Goal: Information Seeking & Learning: Learn about a topic

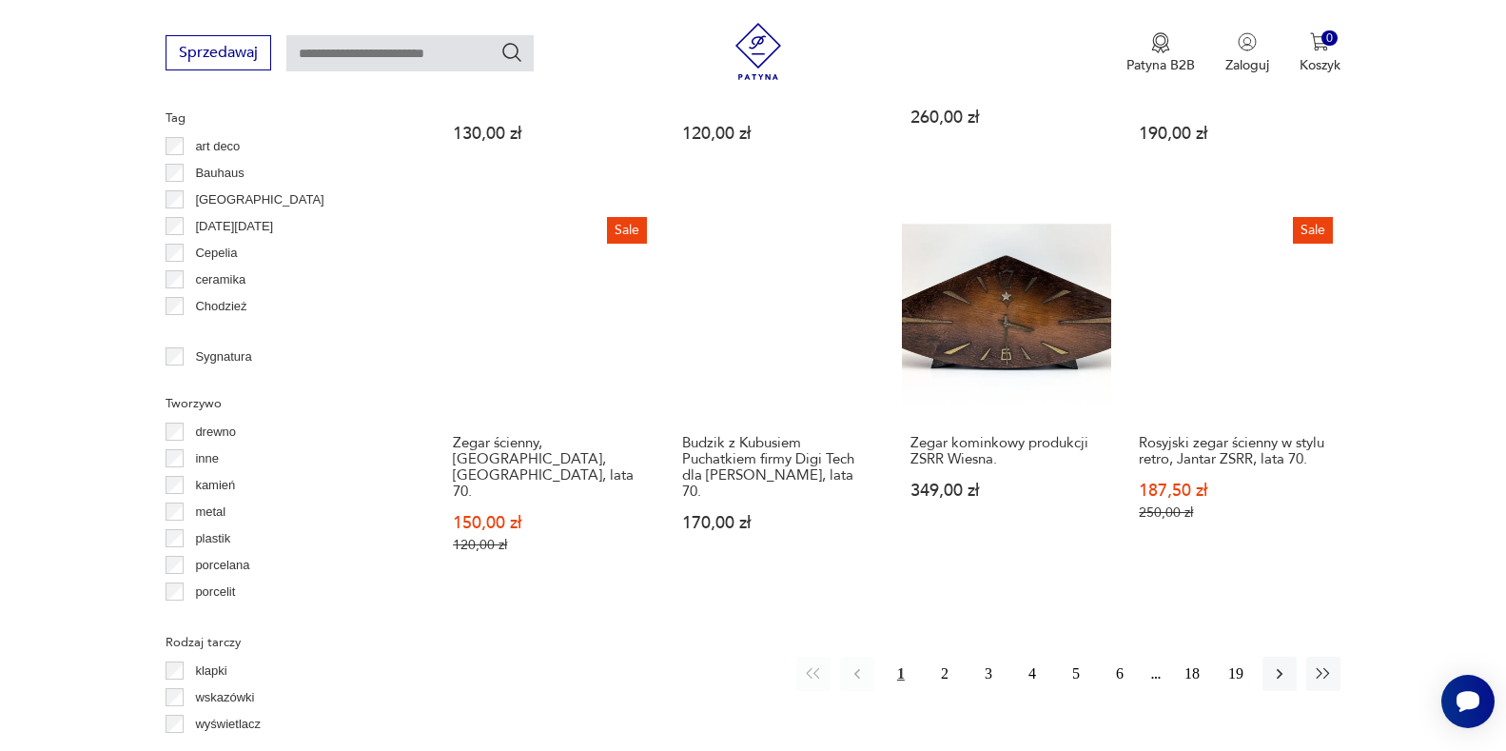
scroll to position [1836, 0]
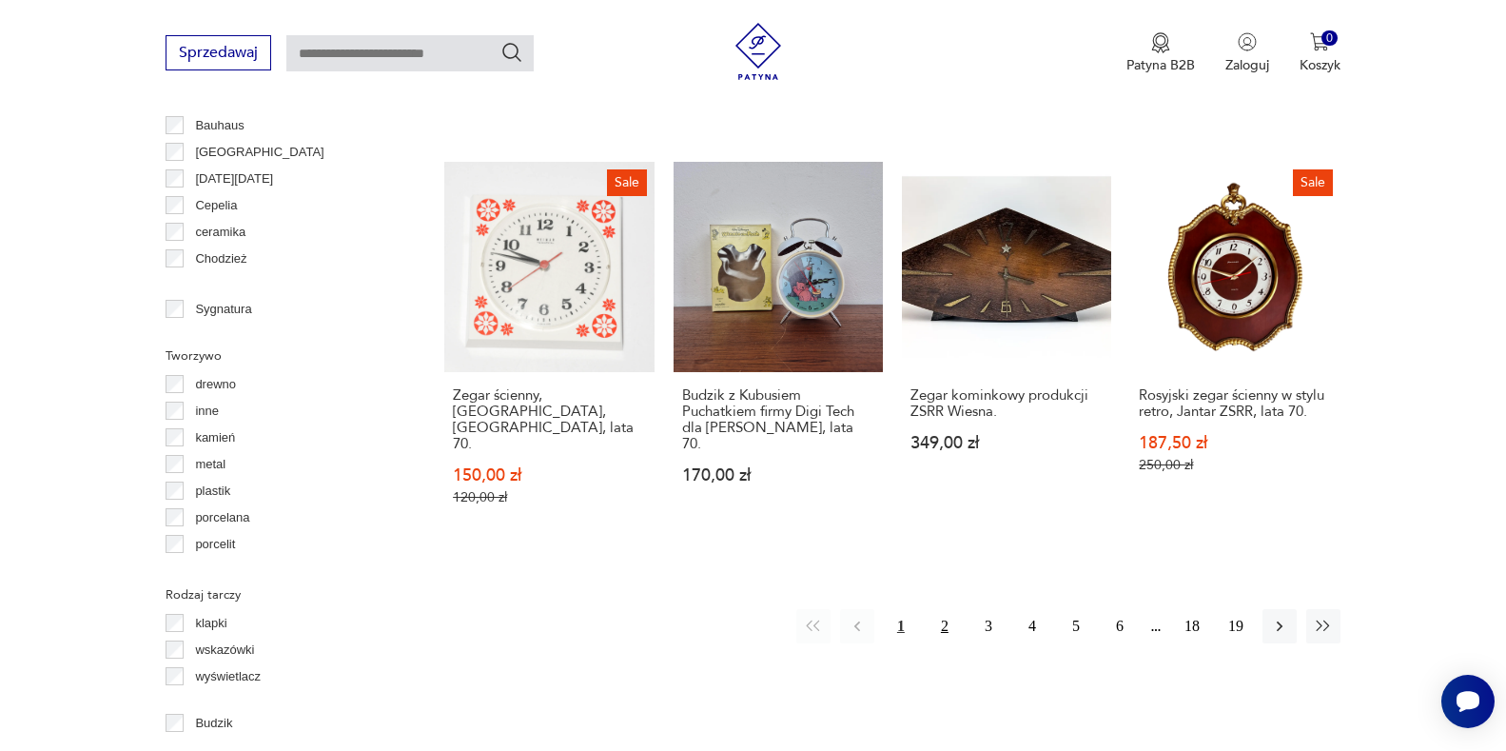
click at [947, 609] on button "2" at bounding box center [945, 626] width 34 height 34
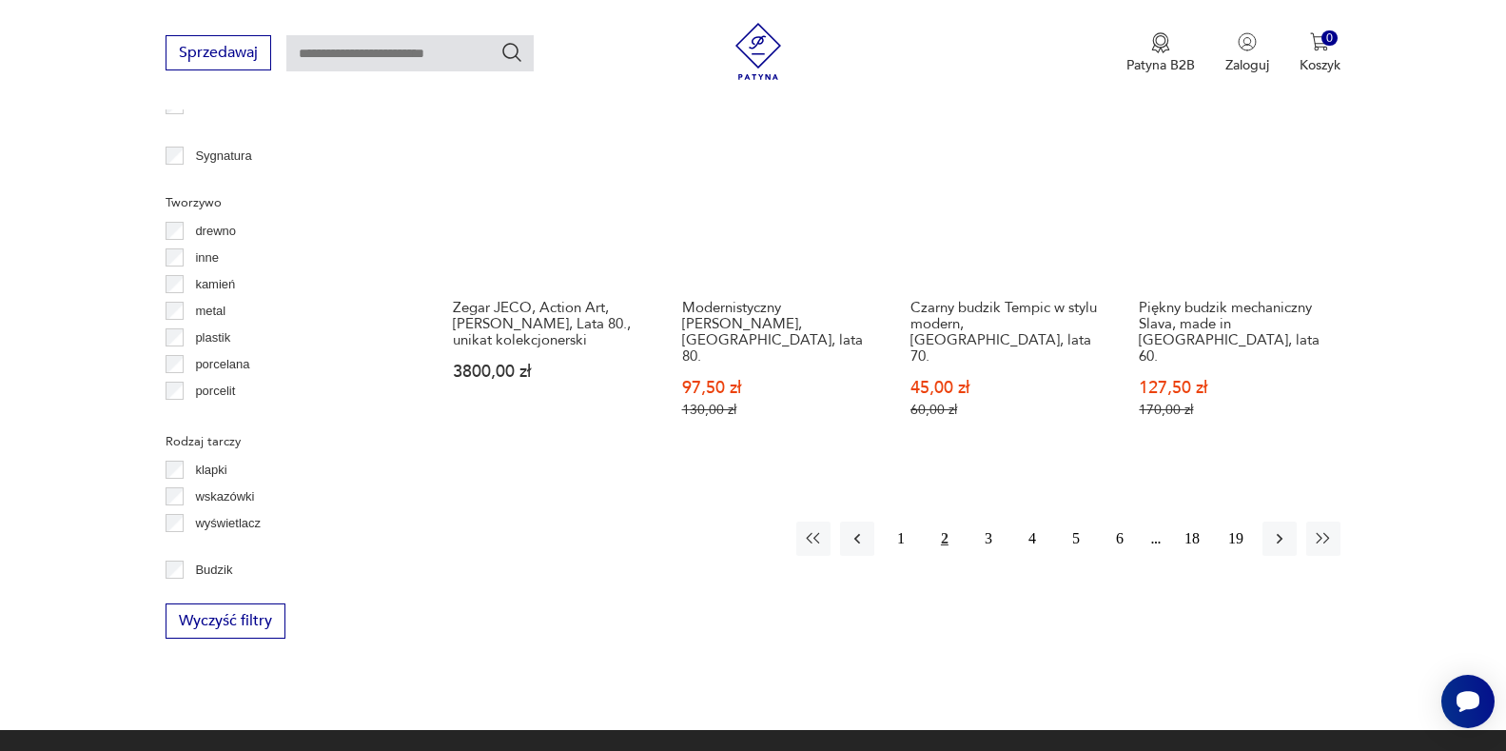
scroll to position [2066, 0]
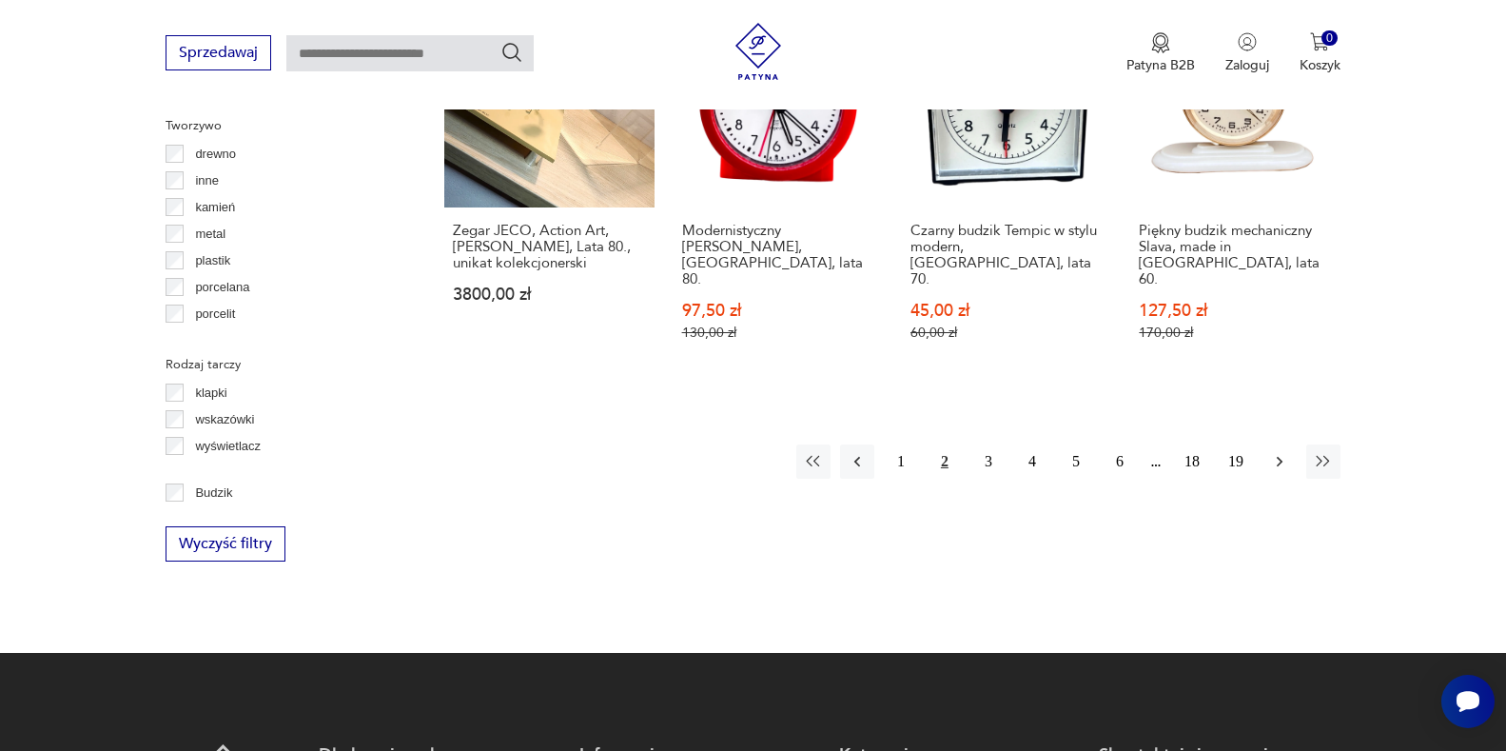
click at [1276, 452] on icon "button" at bounding box center [1279, 461] width 19 height 19
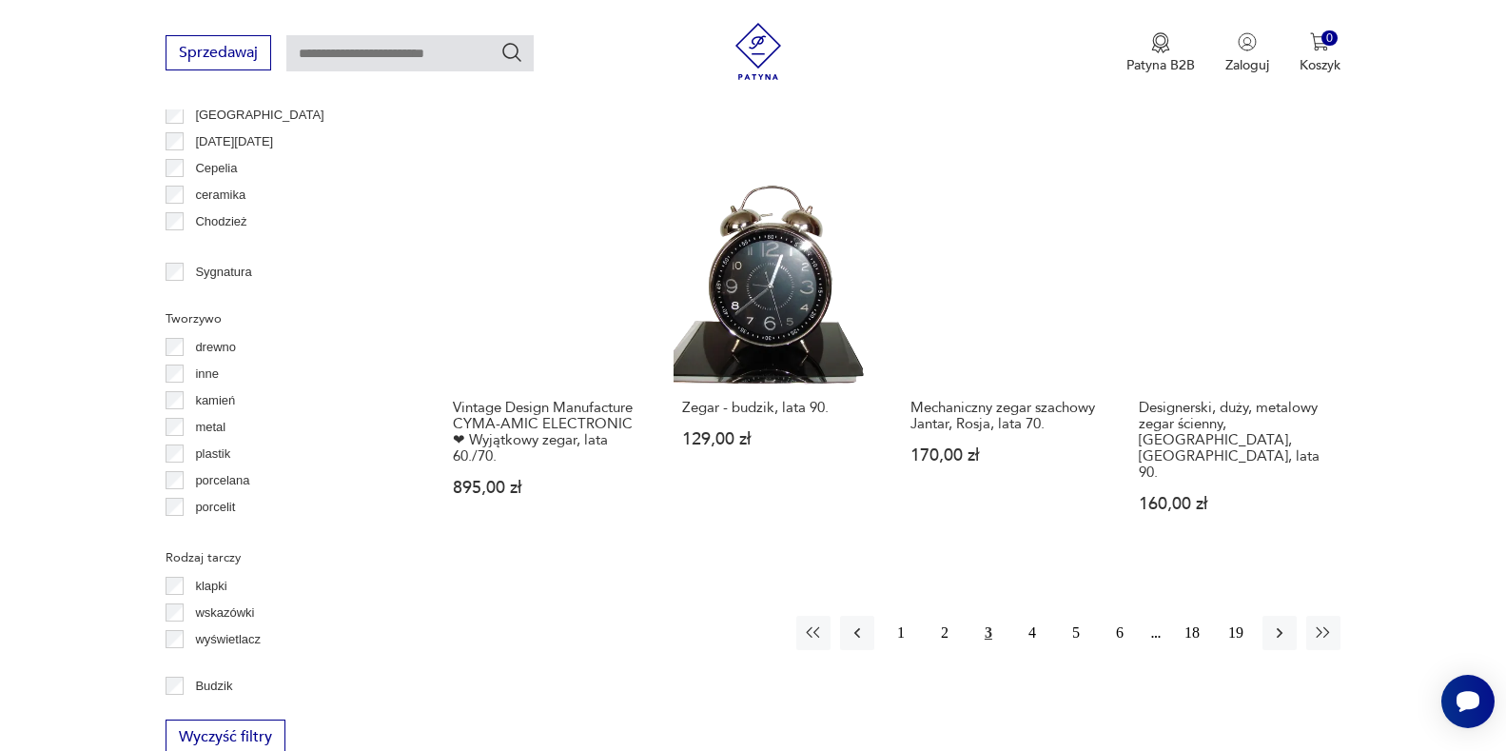
scroll to position [1876, 0]
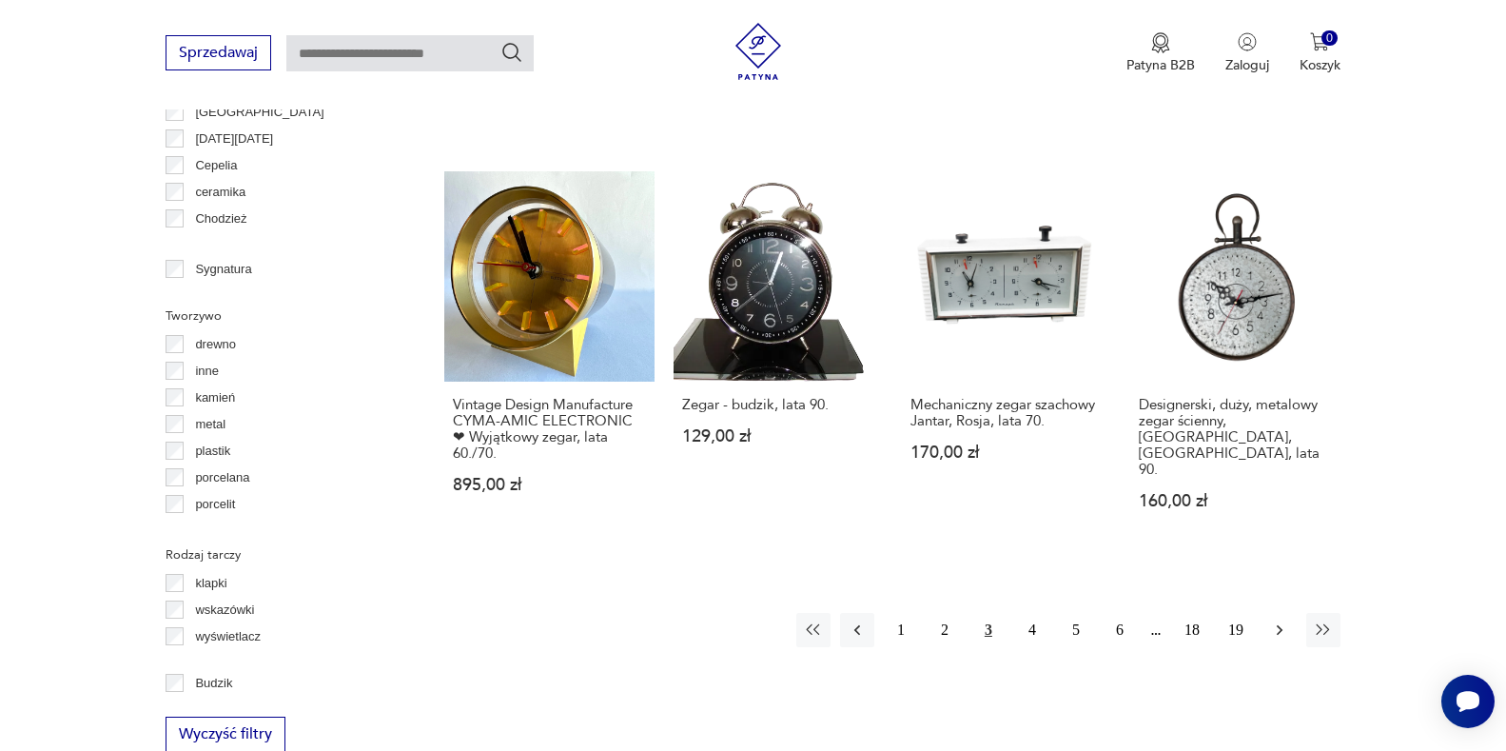
click at [1283, 620] on icon "button" at bounding box center [1279, 629] width 19 height 19
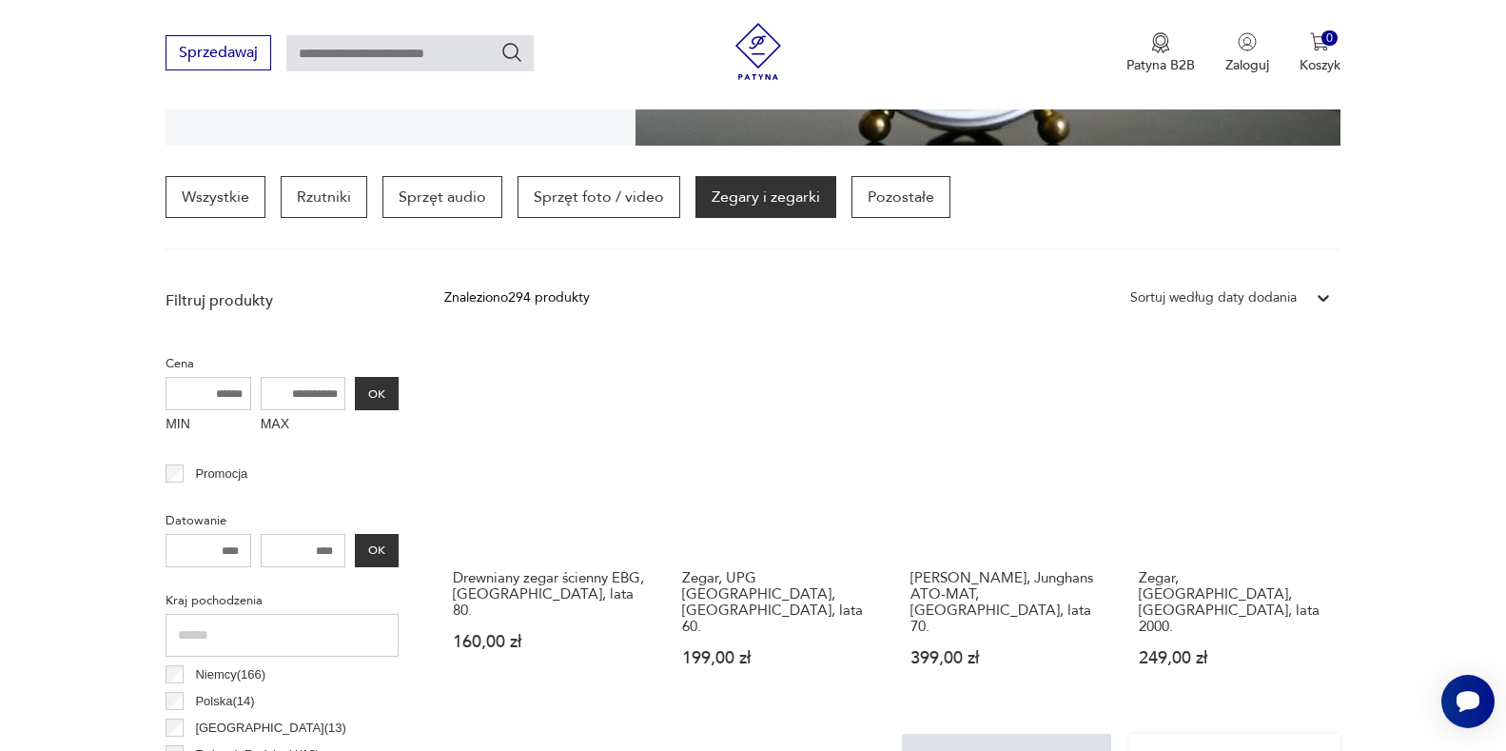
scroll to position [639, 0]
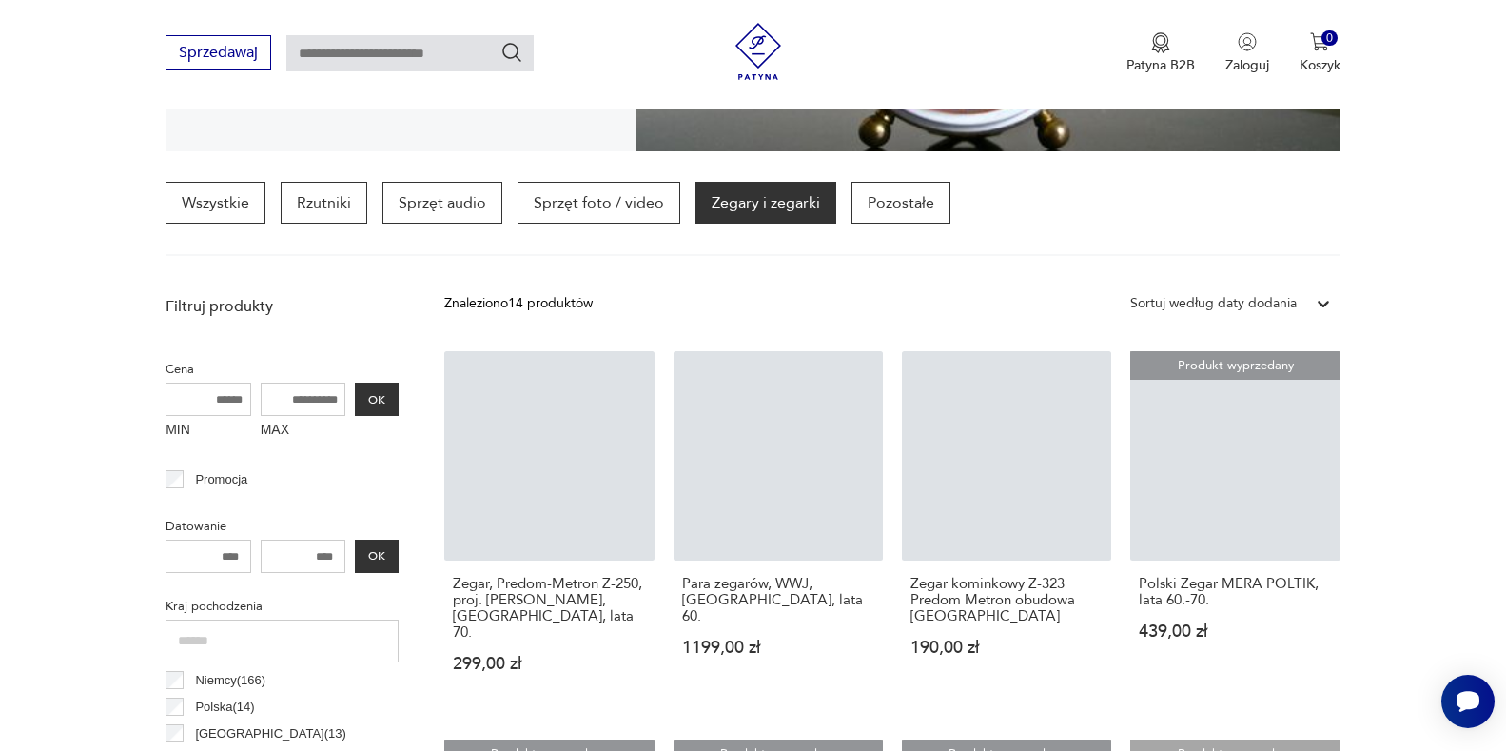
scroll to position [639, 0]
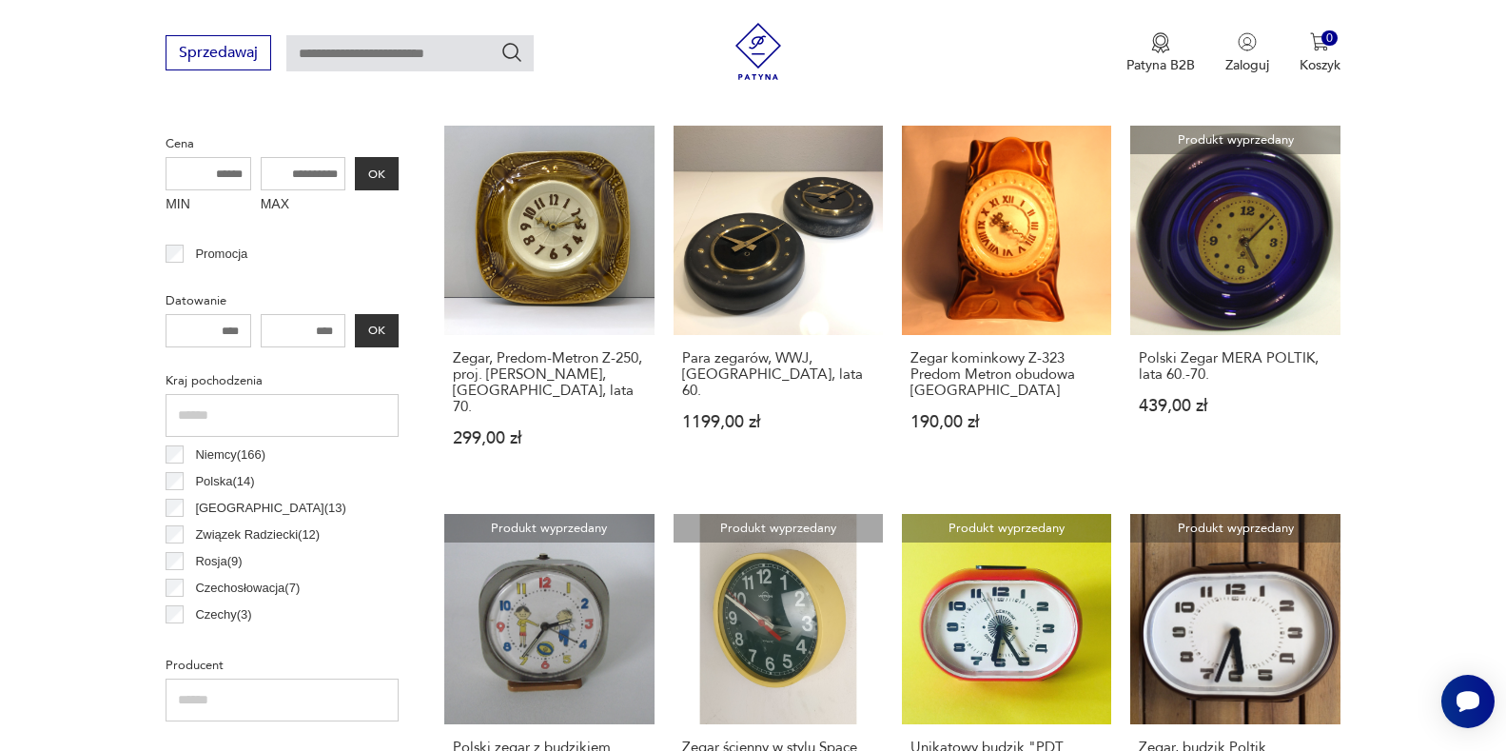
scroll to position [734, 0]
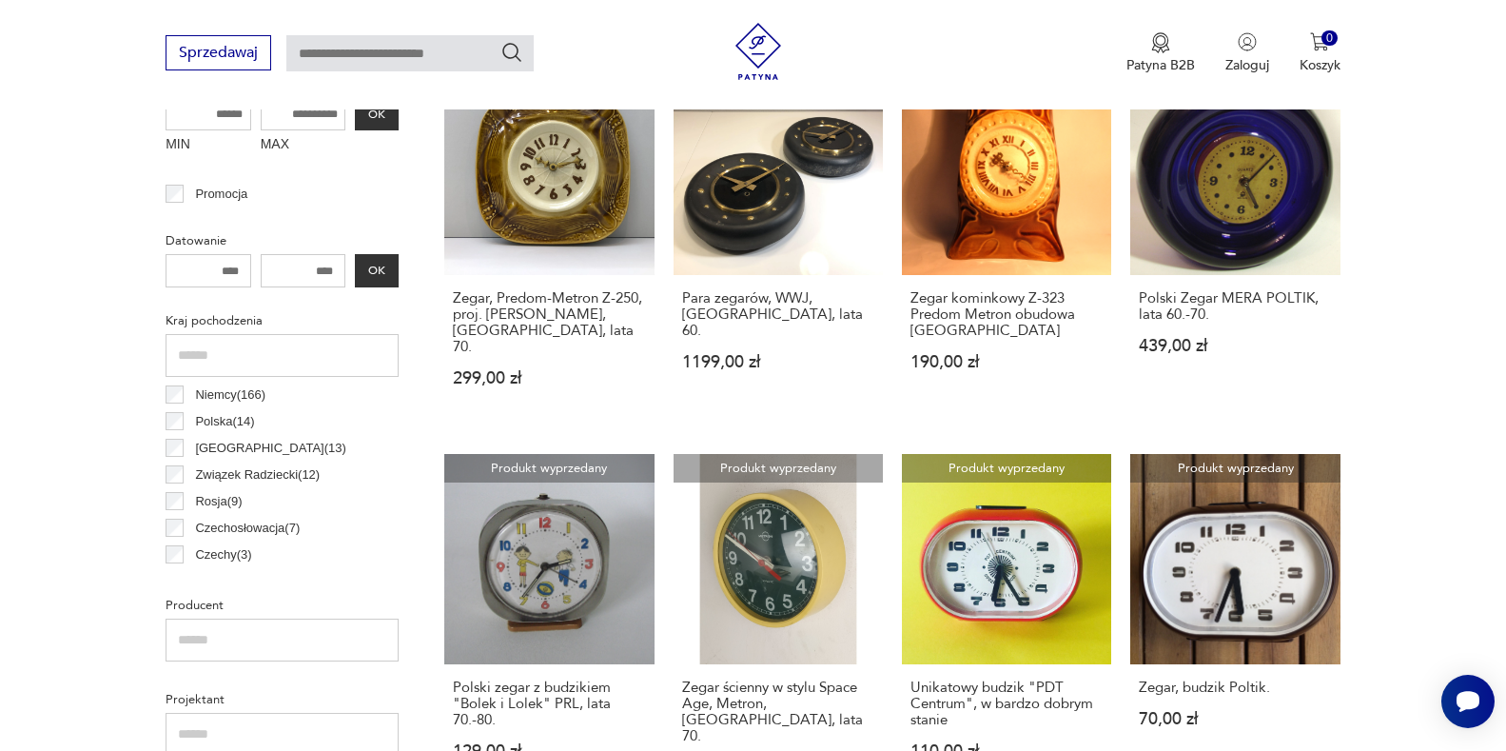
scroll to position [639, 0]
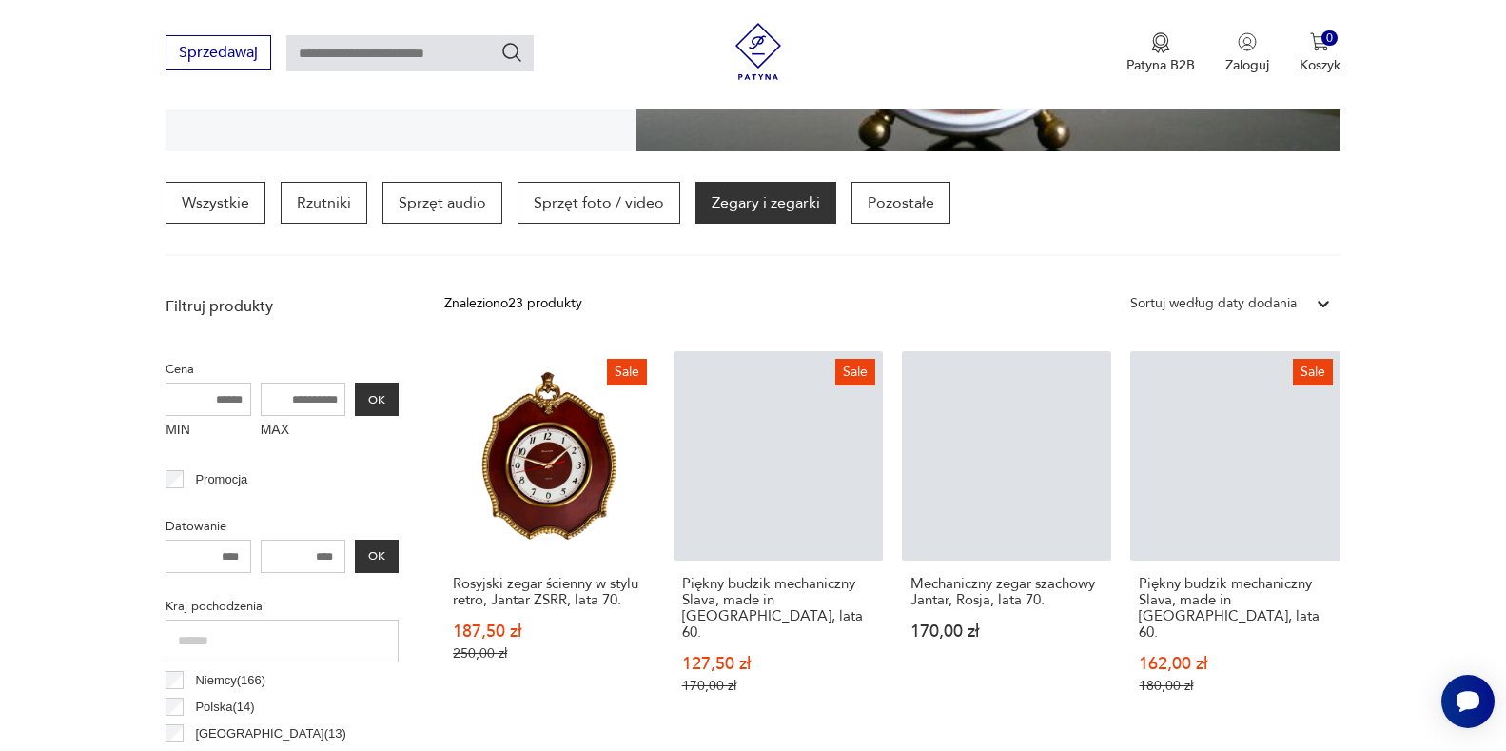
scroll to position [639, 0]
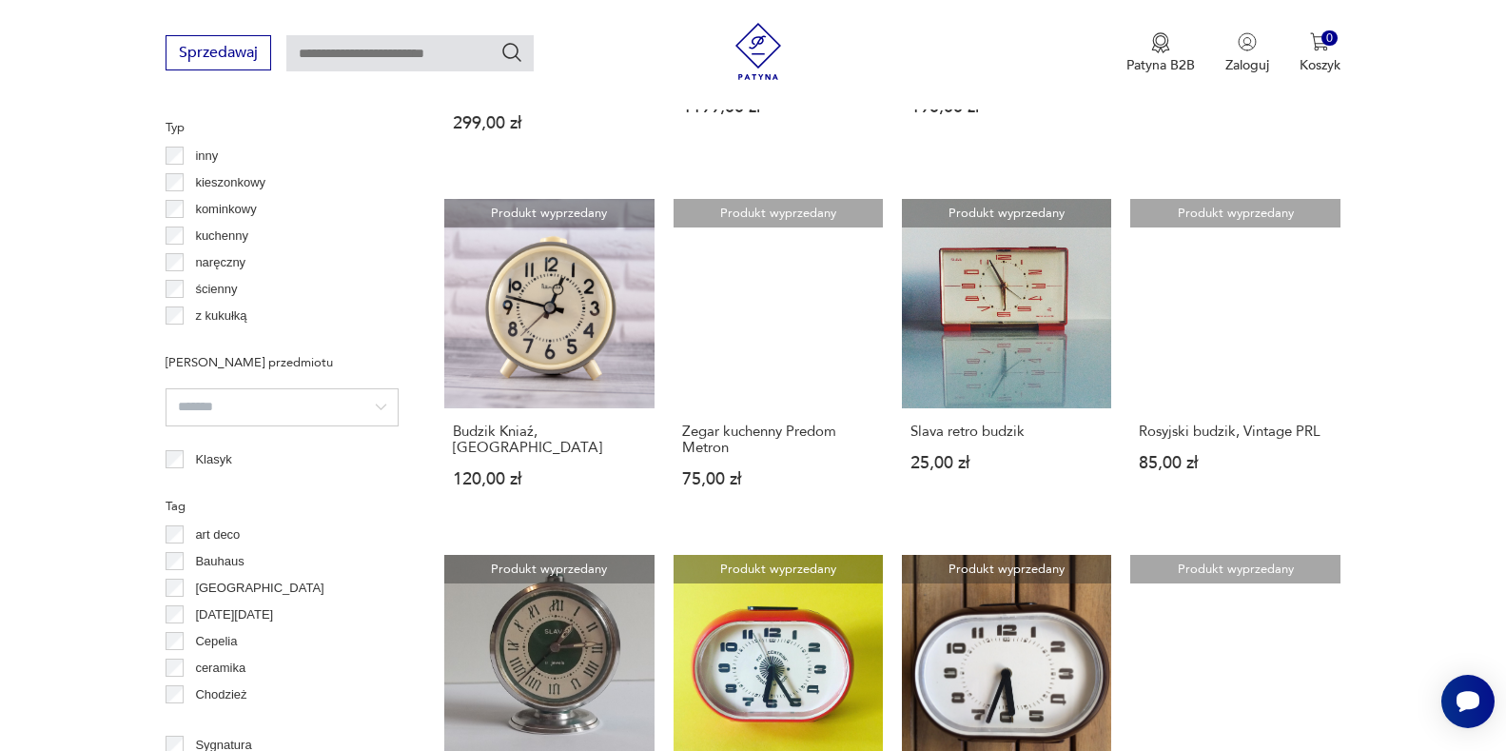
scroll to position [1780, 0]
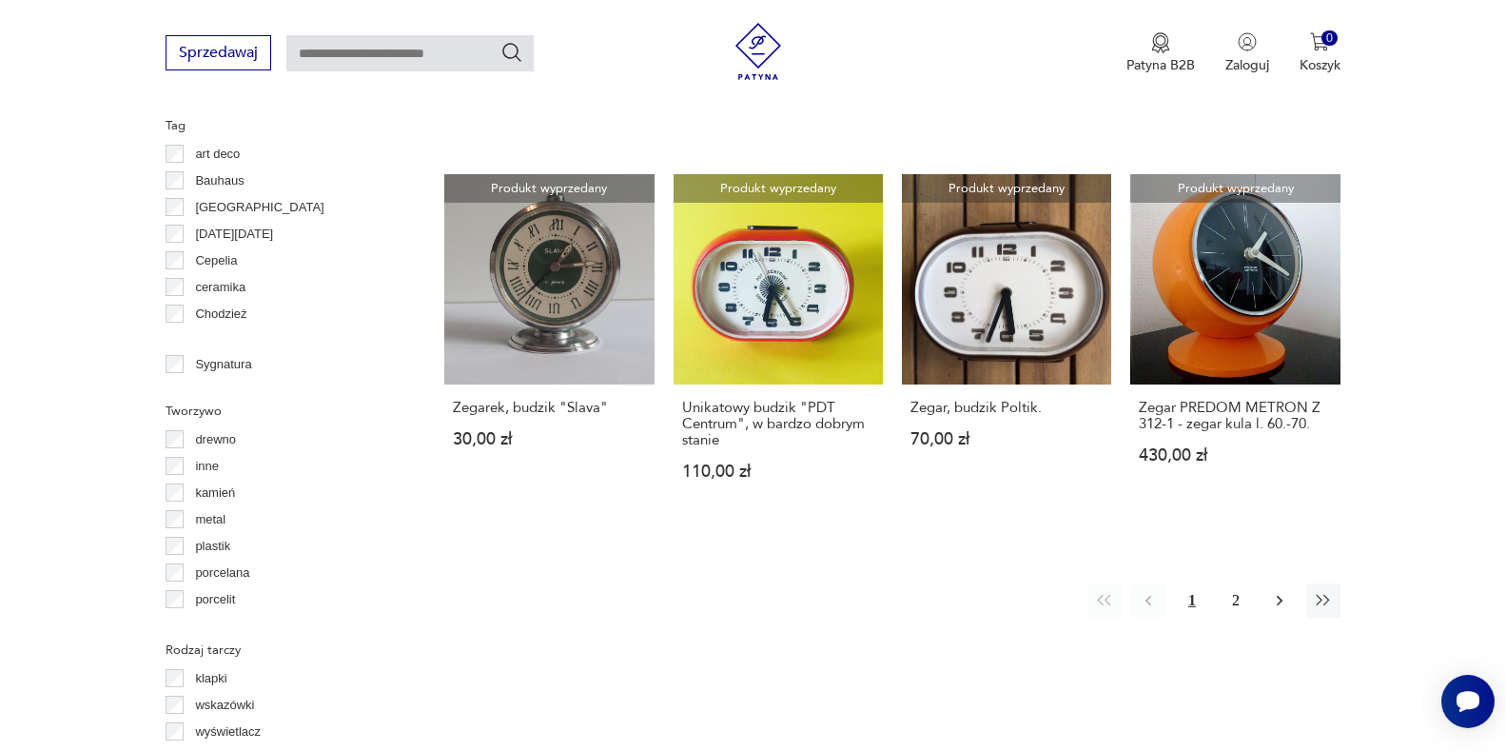
click at [1277, 591] on icon "button" at bounding box center [1279, 600] width 19 height 19
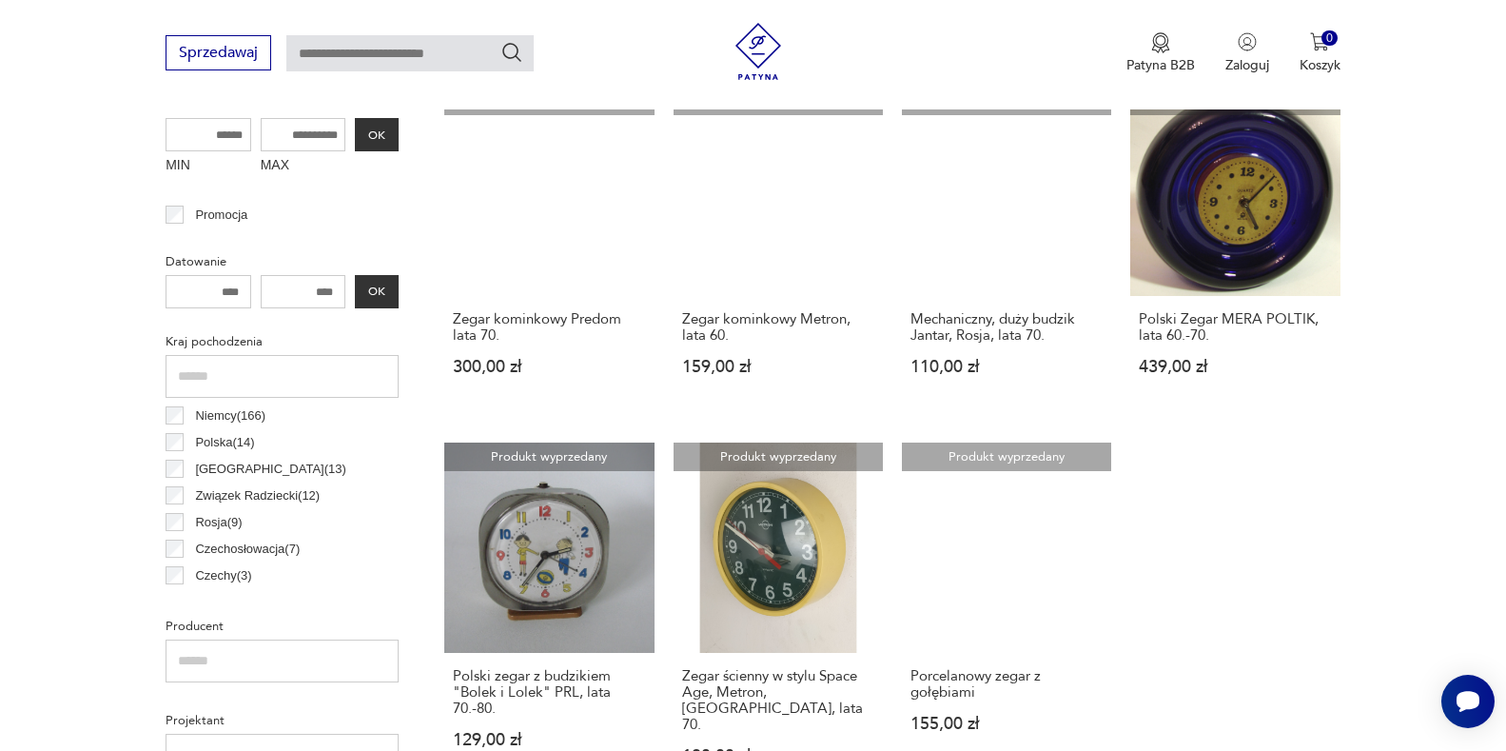
scroll to position [543, 0]
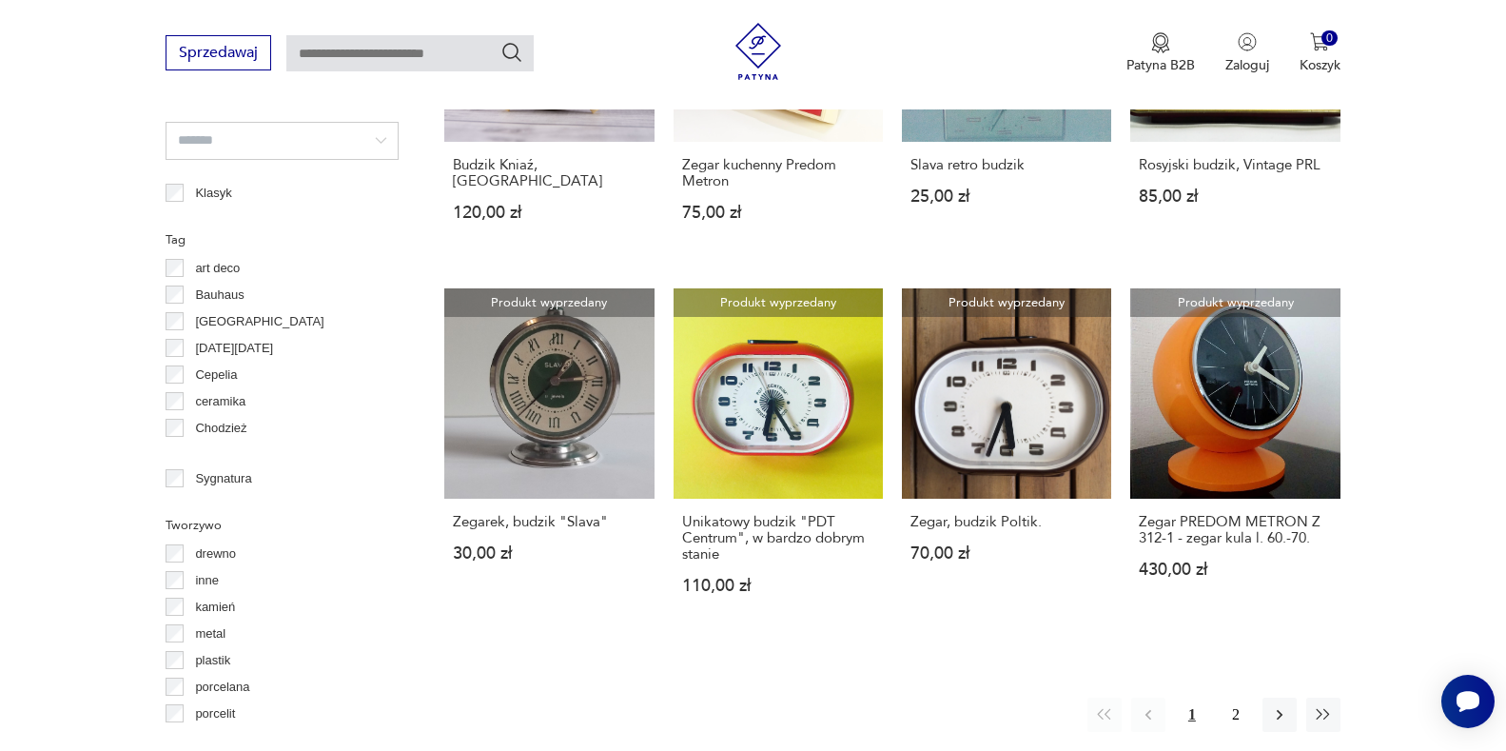
scroll to position [1780, 0]
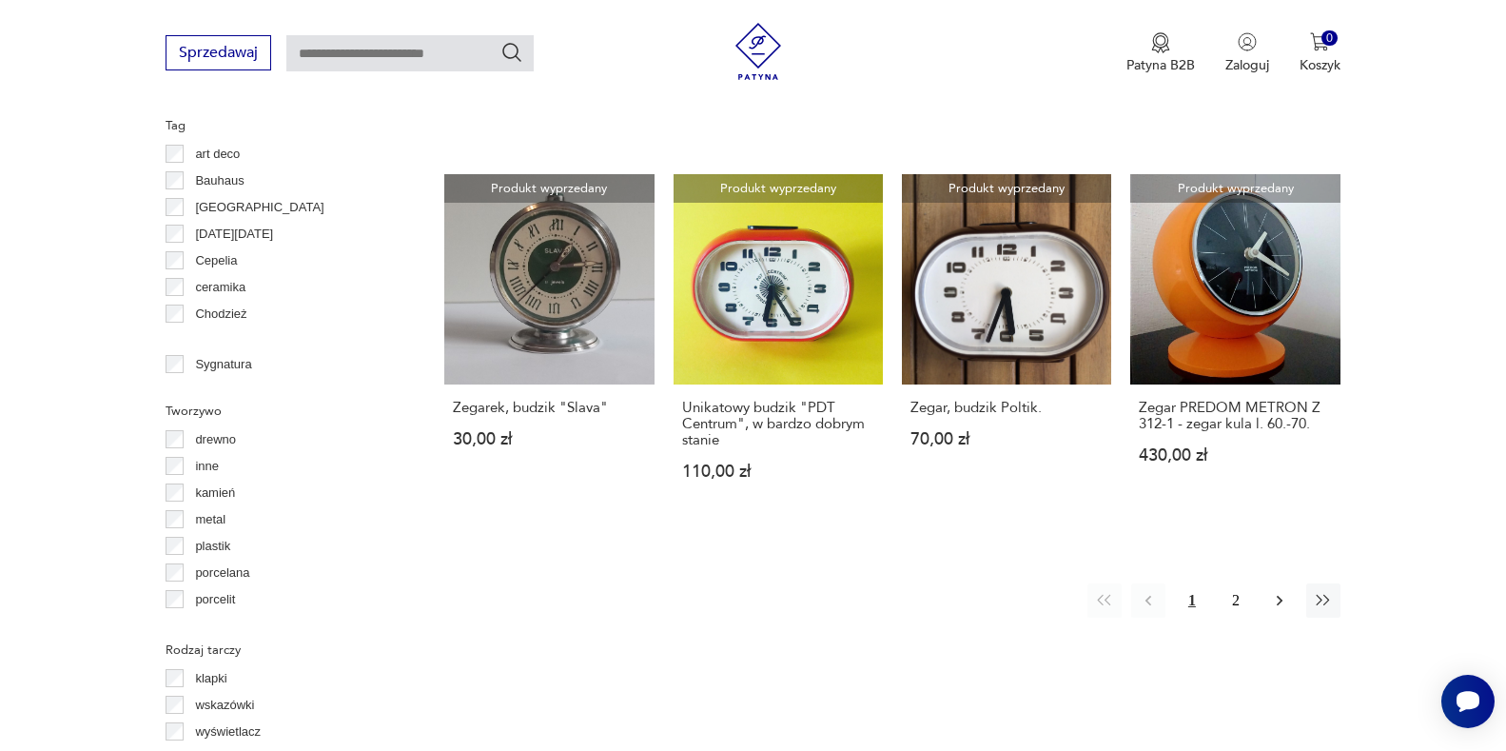
click at [1276, 591] on icon "button" at bounding box center [1279, 600] width 19 height 19
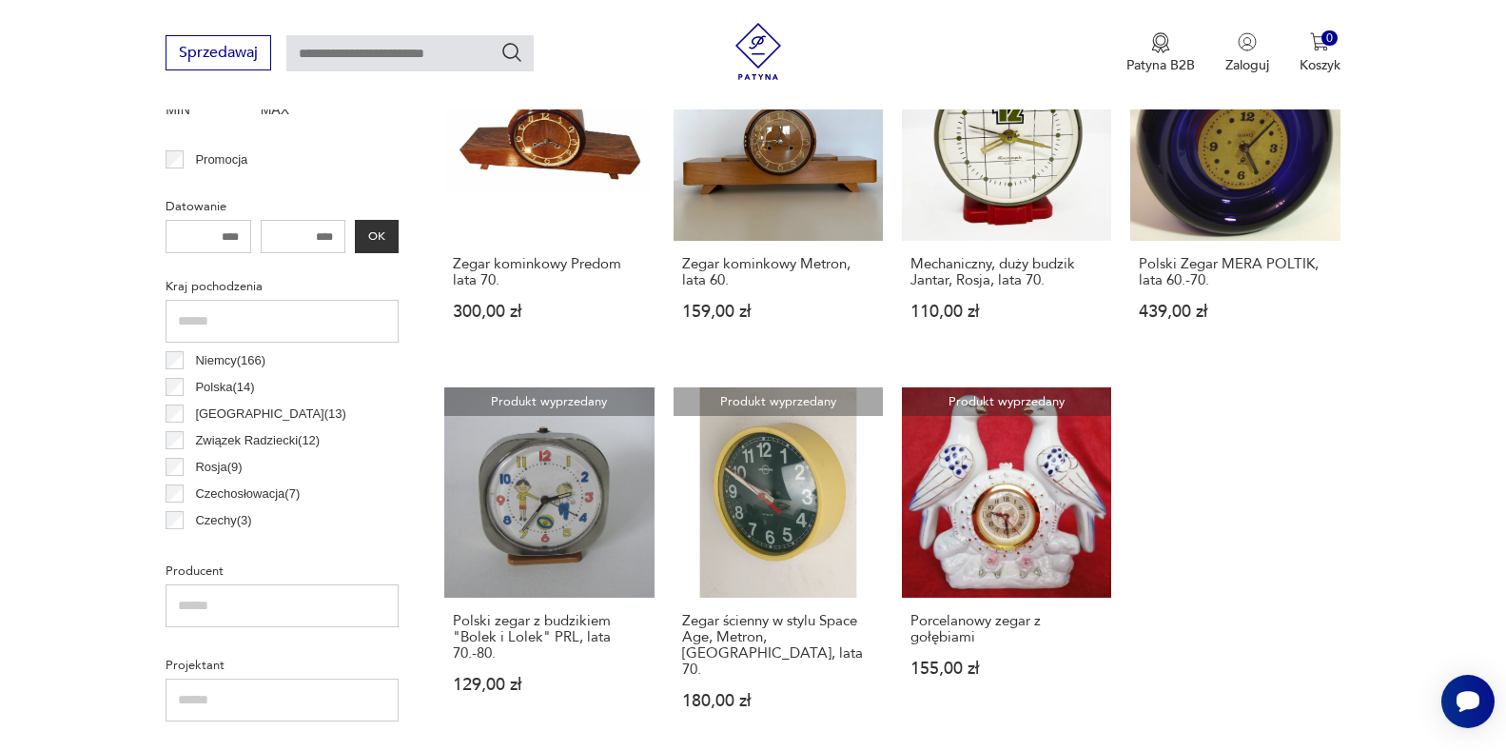
scroll to position [924, 0]
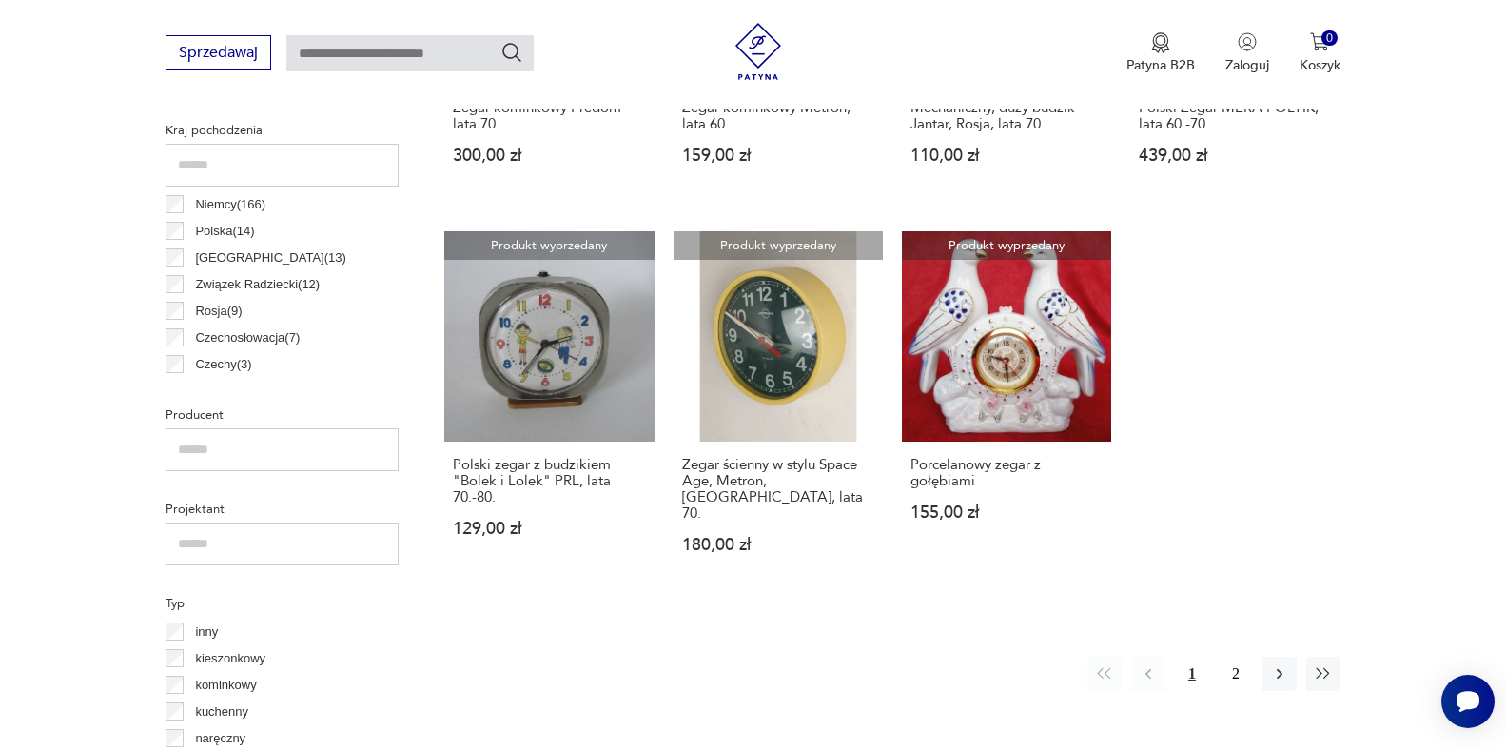
scroll to position [1780, 0]
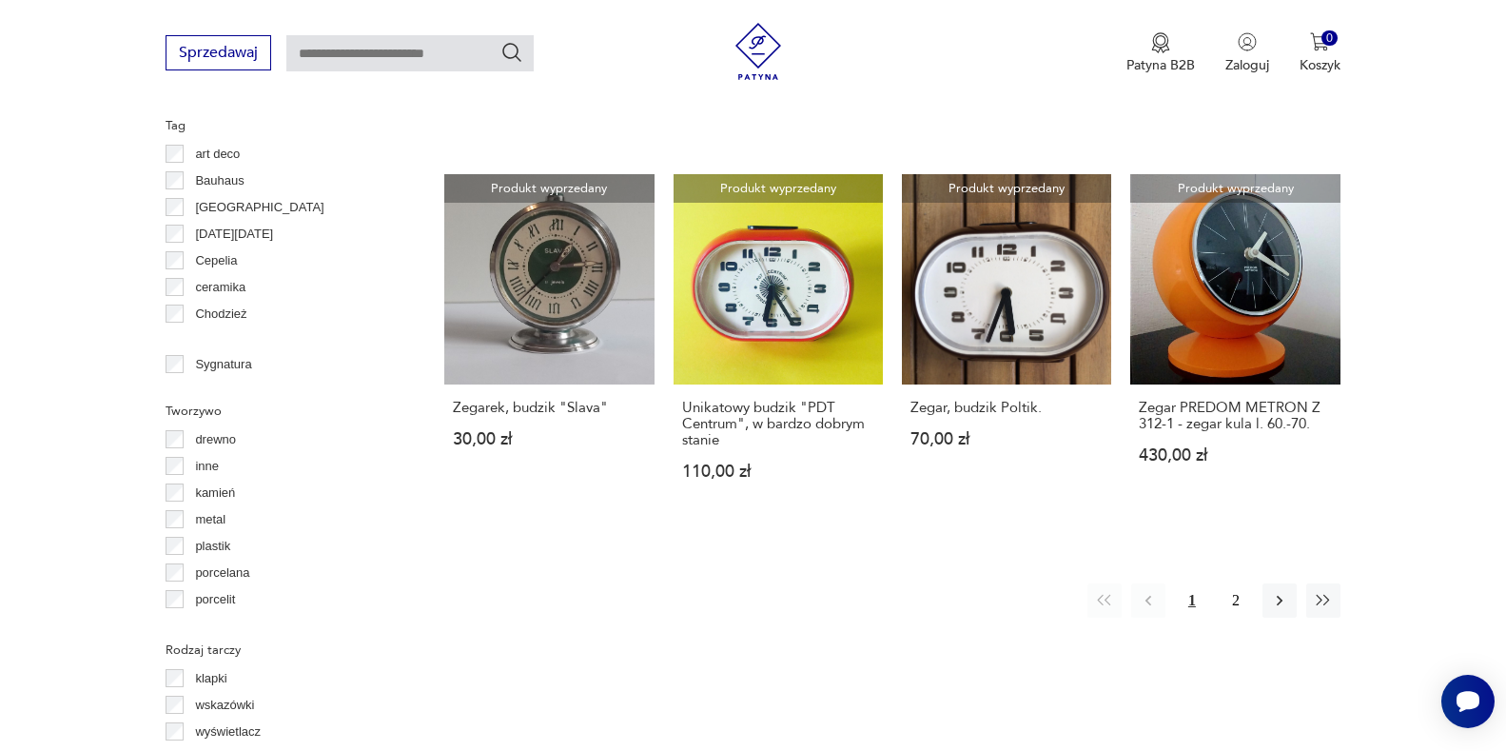
scroll to position [448, 0]
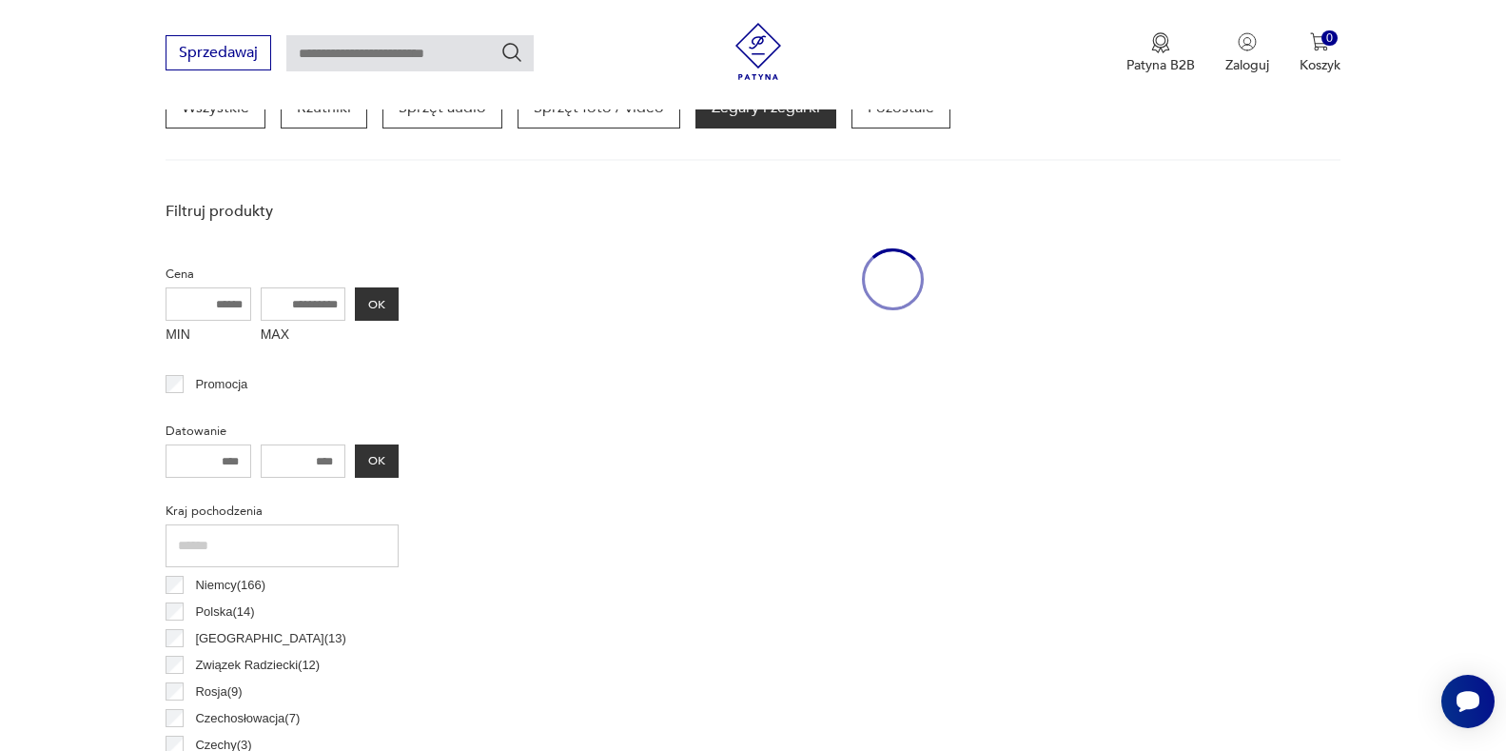
scroll to position [1780, 0]
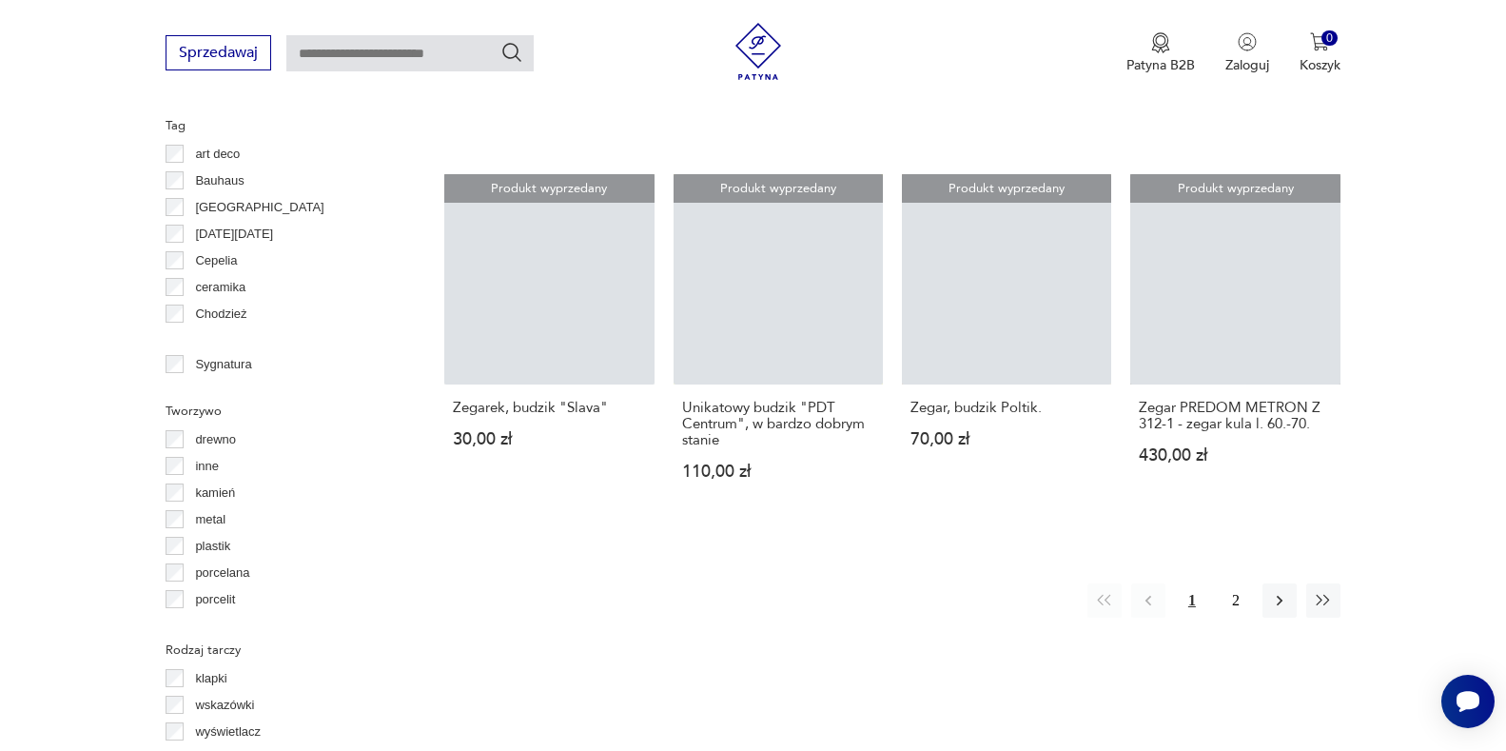
scroll to position [448, 0]
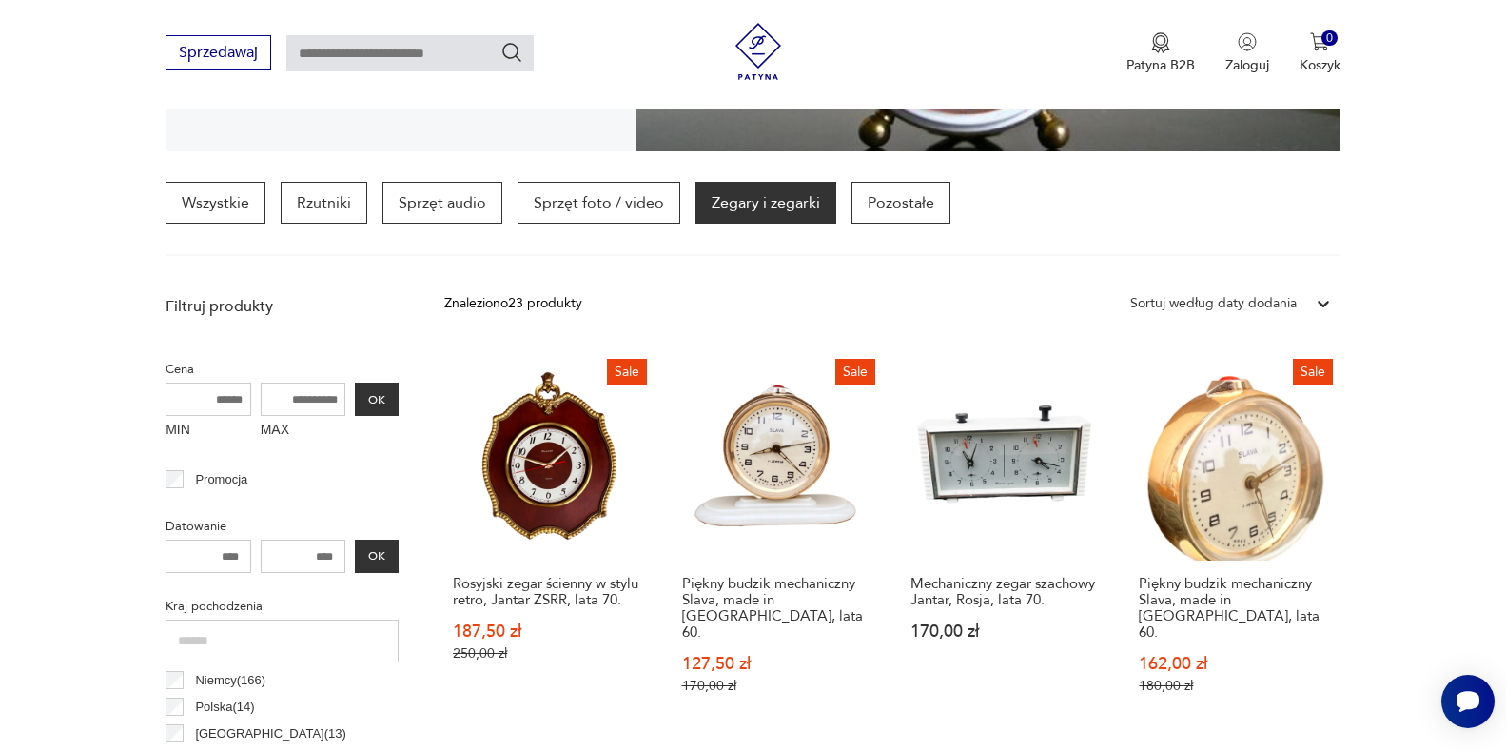
scroll to position [734, 0]
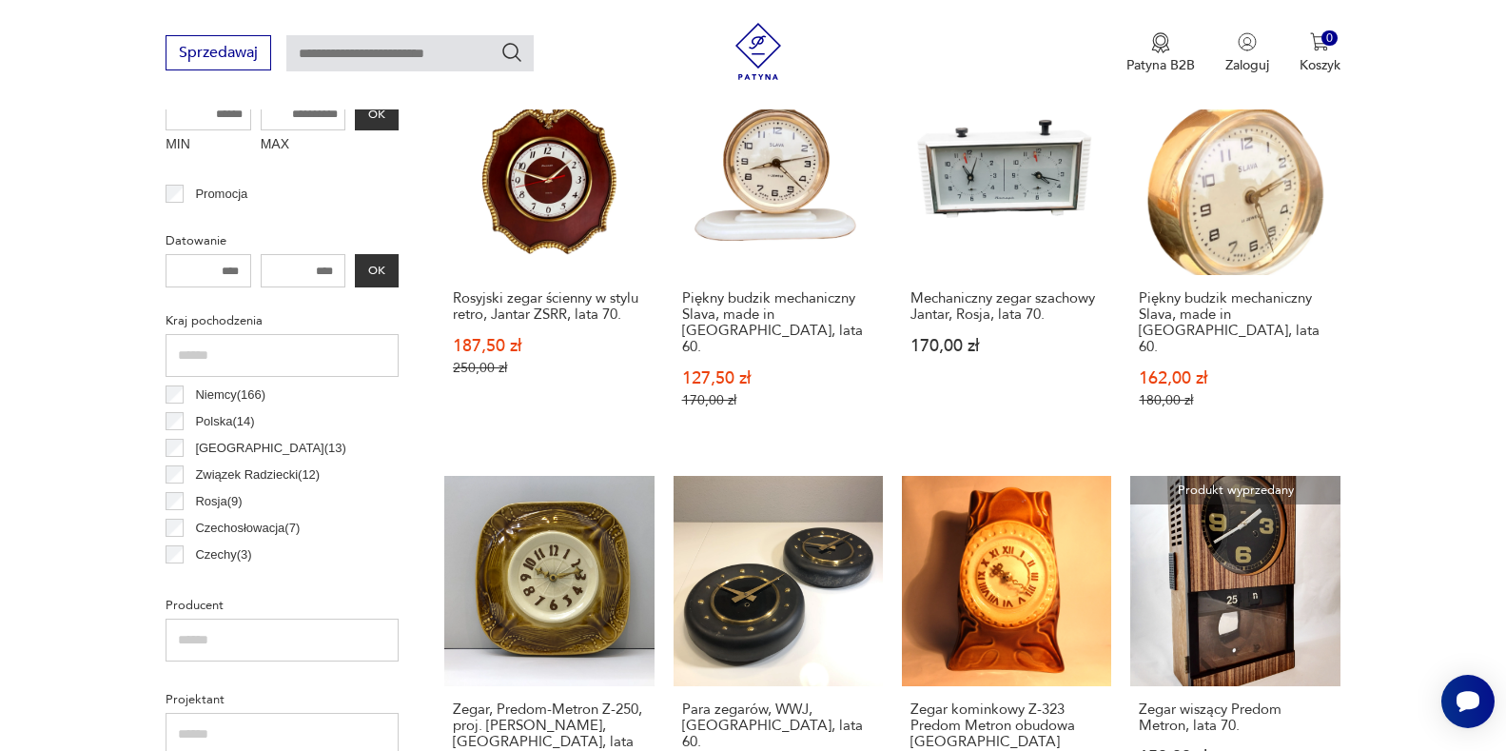
scroll to position [639, 0]
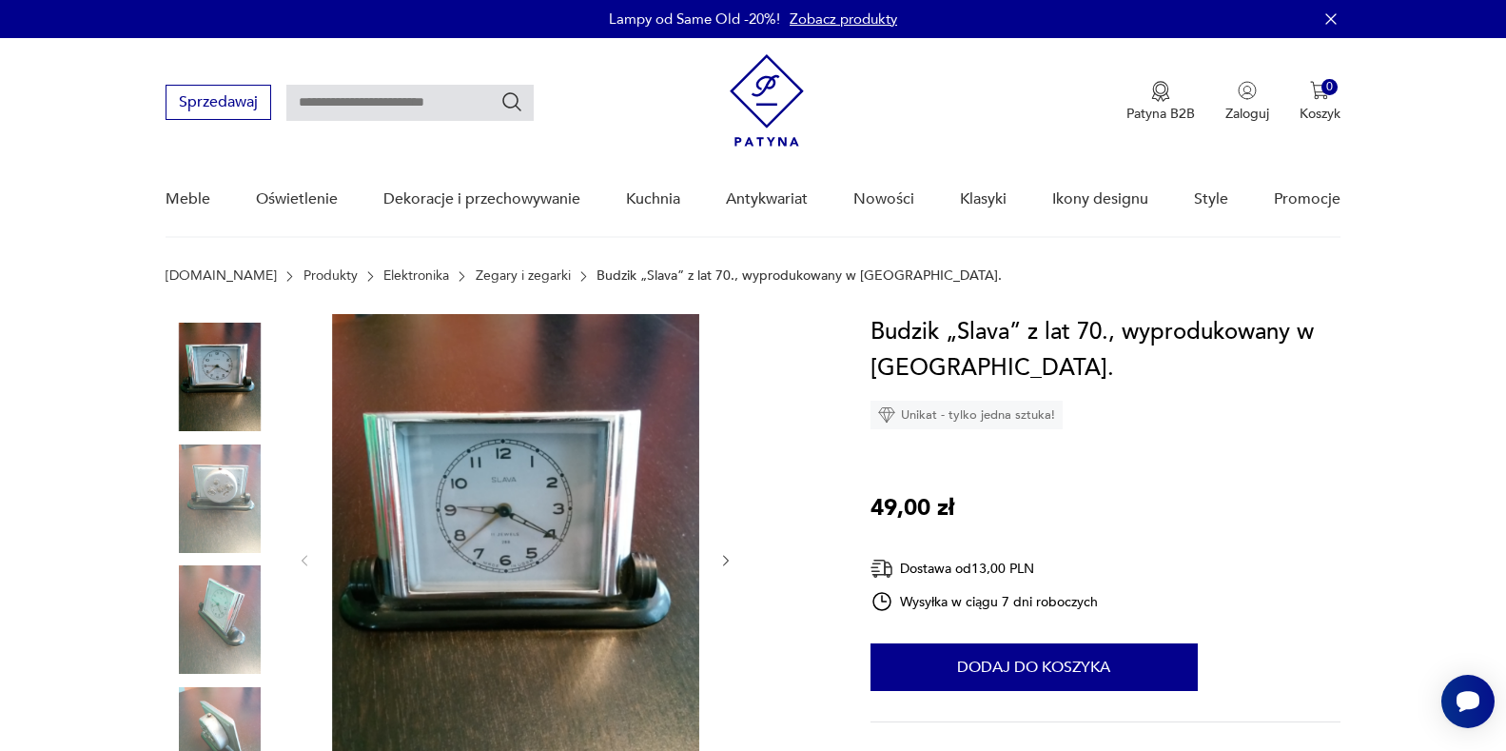
click at [476, 268] on link "Zegary i zegarki" at bounding box center [523, 275] width 95 height 15
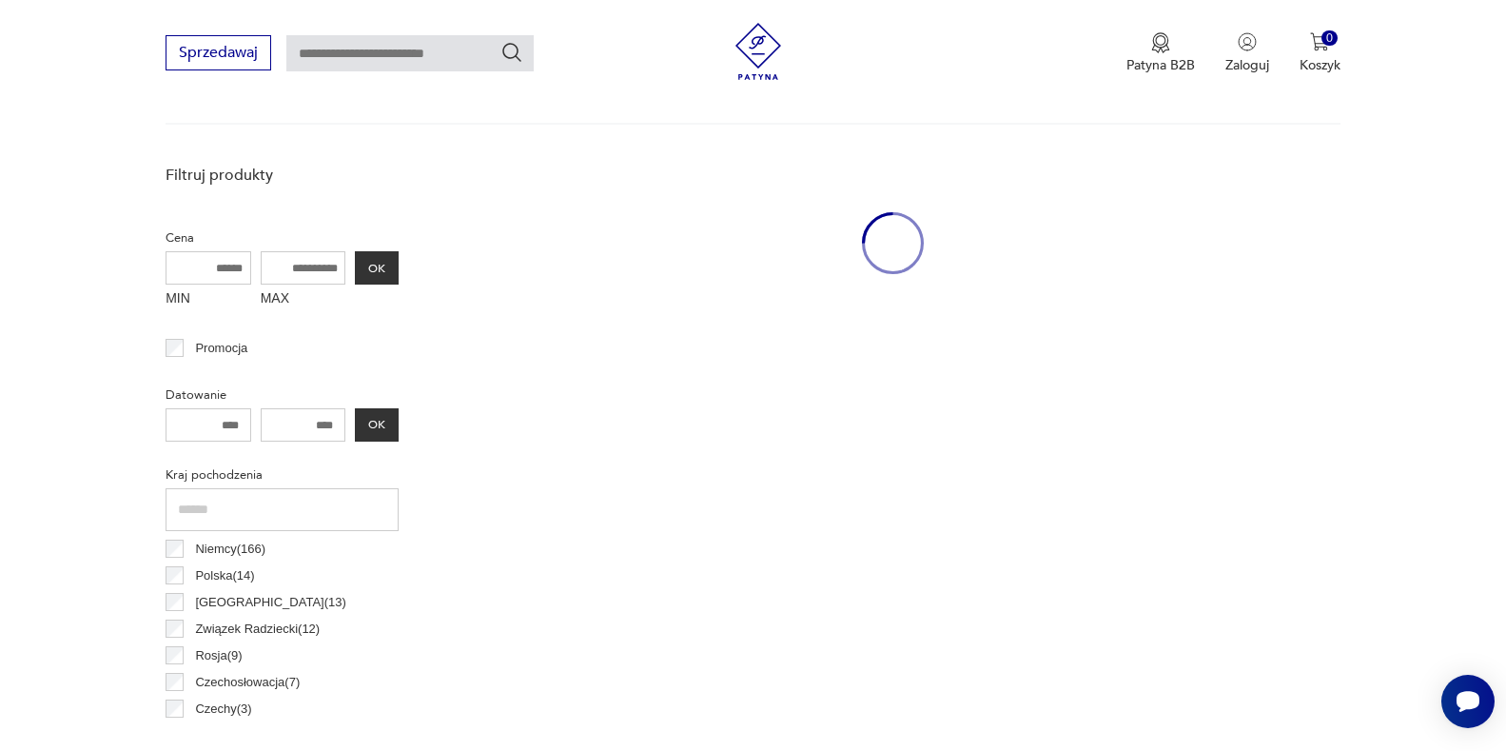
scroll to position [639, 0]
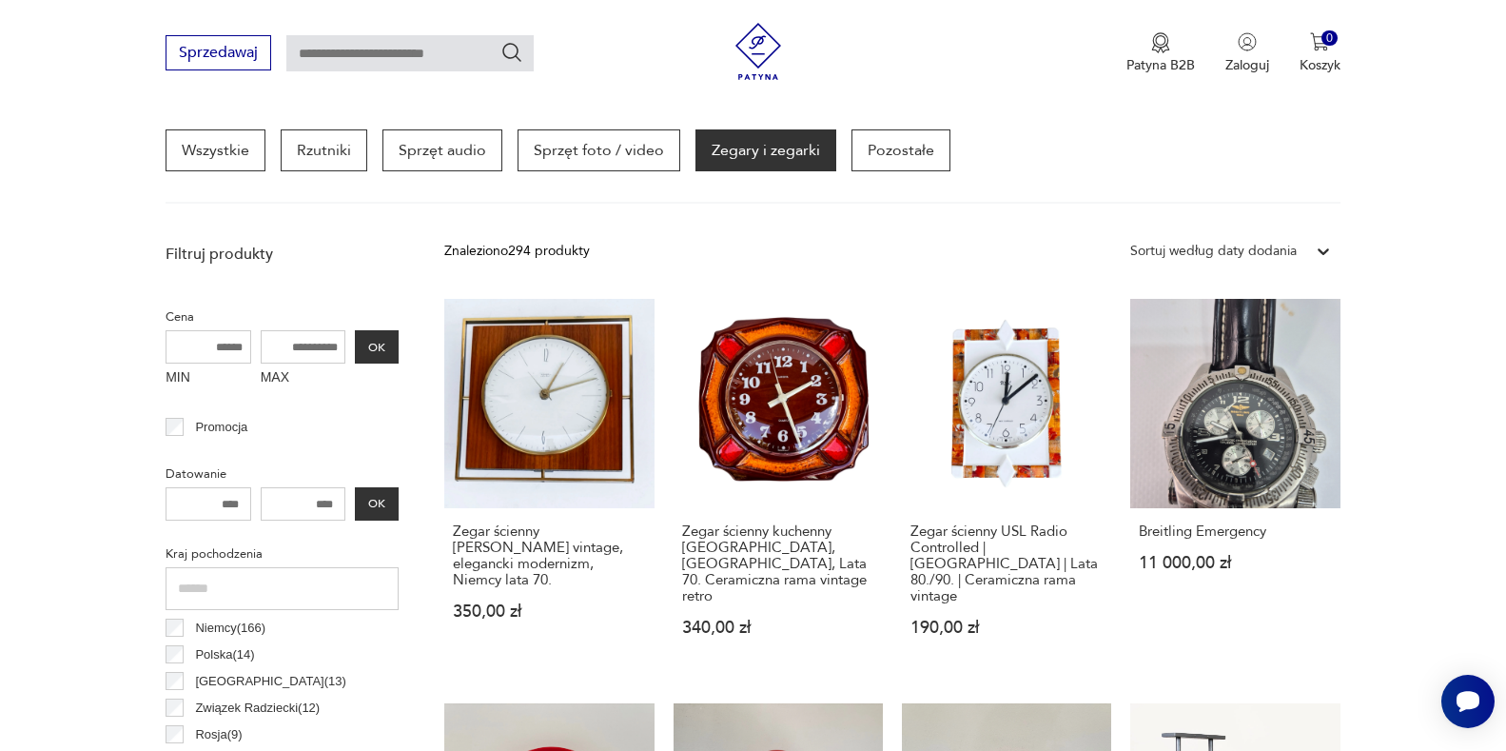
scroll to position [448, 0]
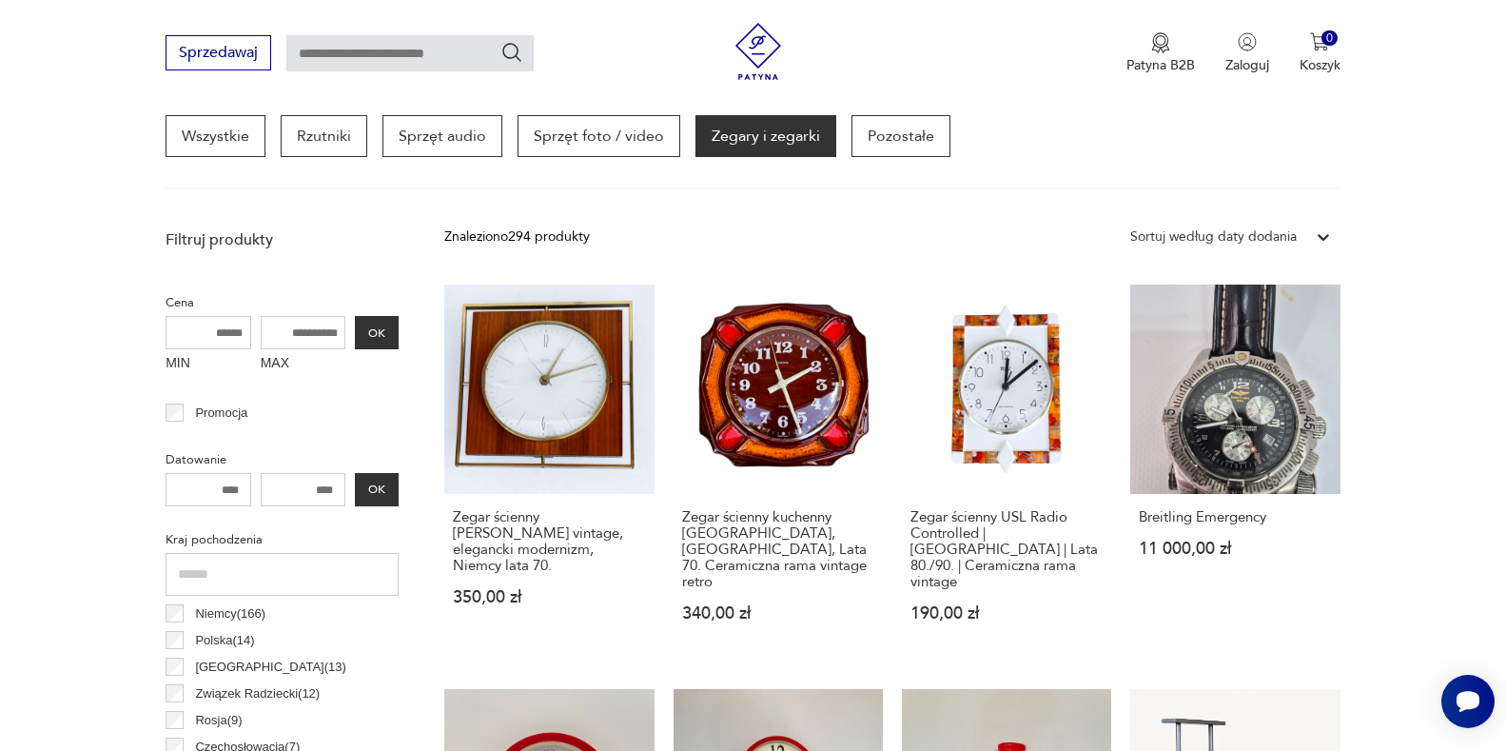
scroll to position [734, 0]
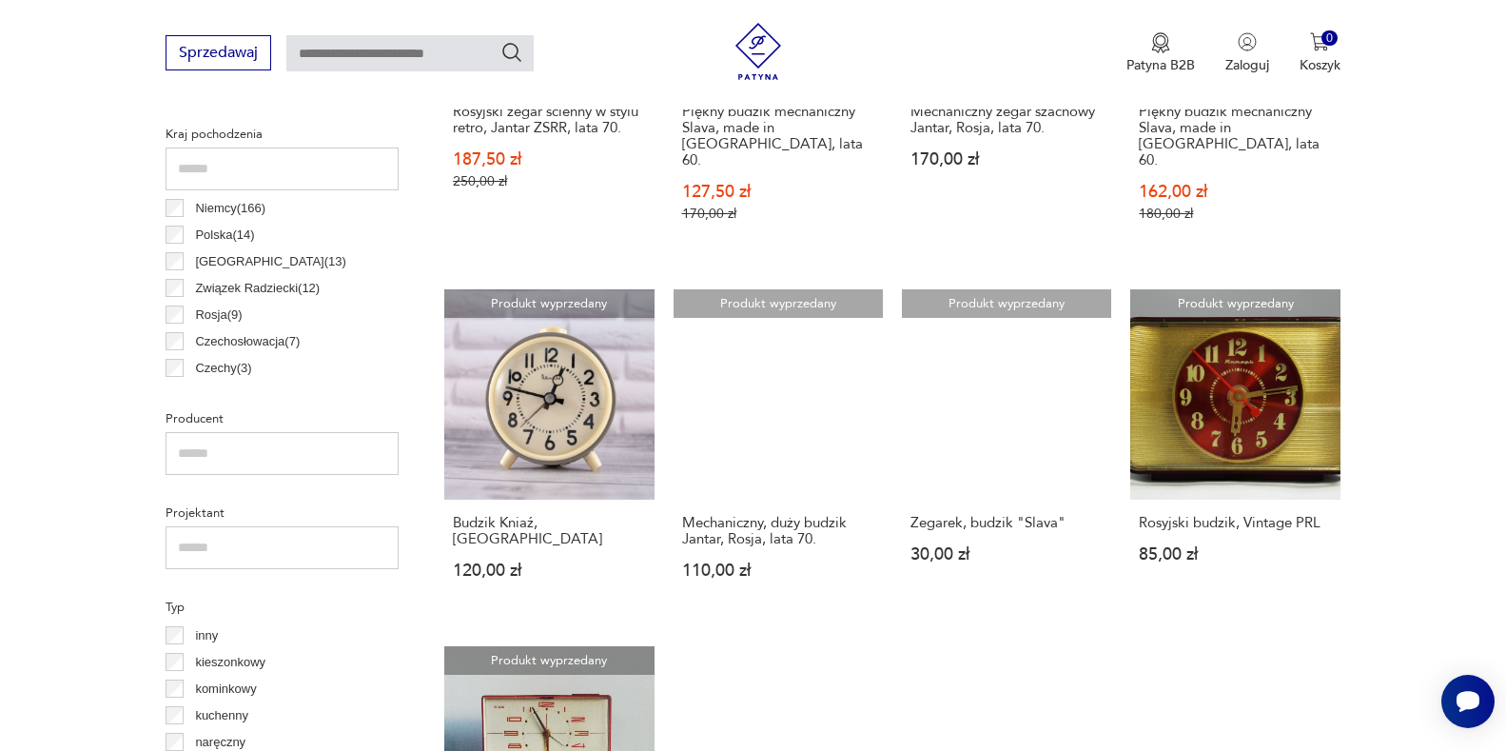
scroll to position [924, 0]
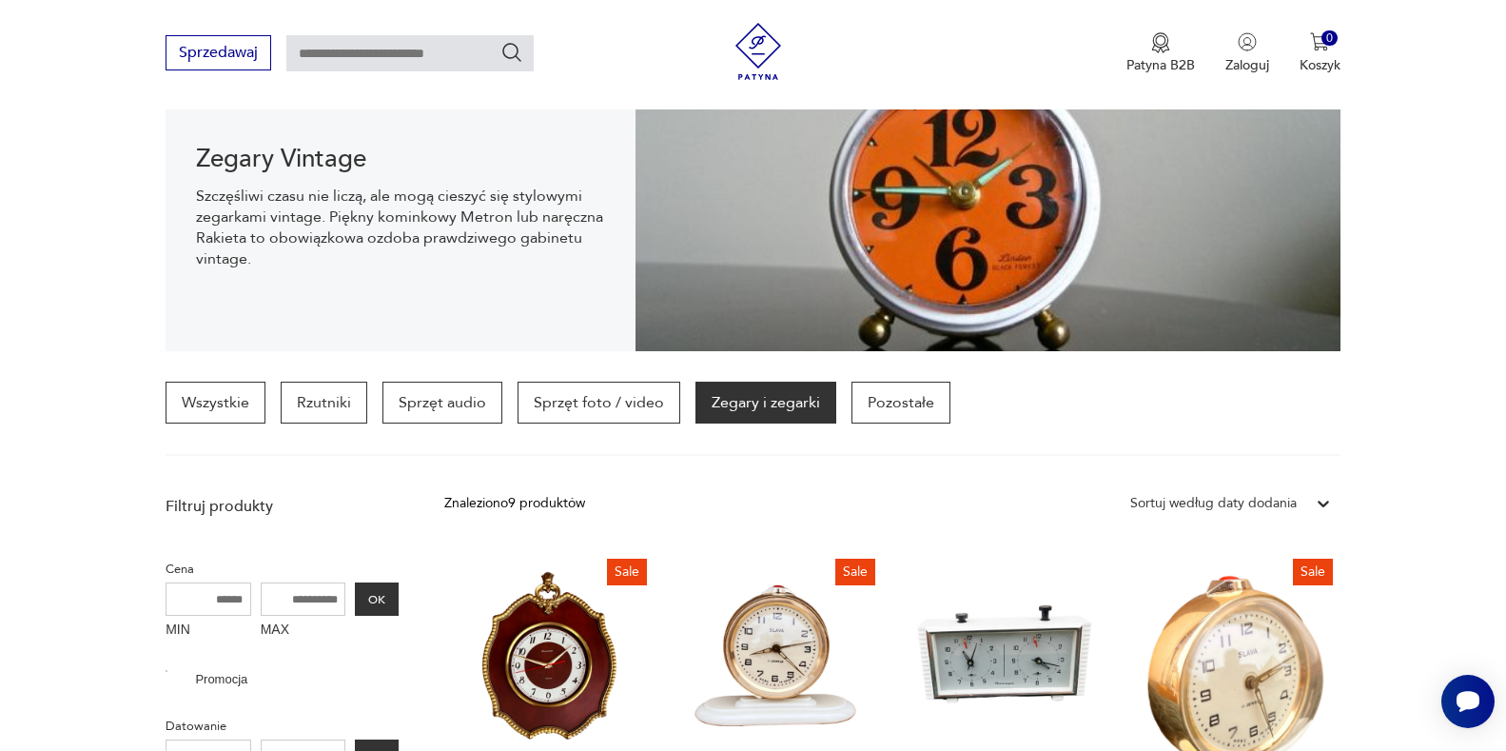
scroll to position [2523, 0]
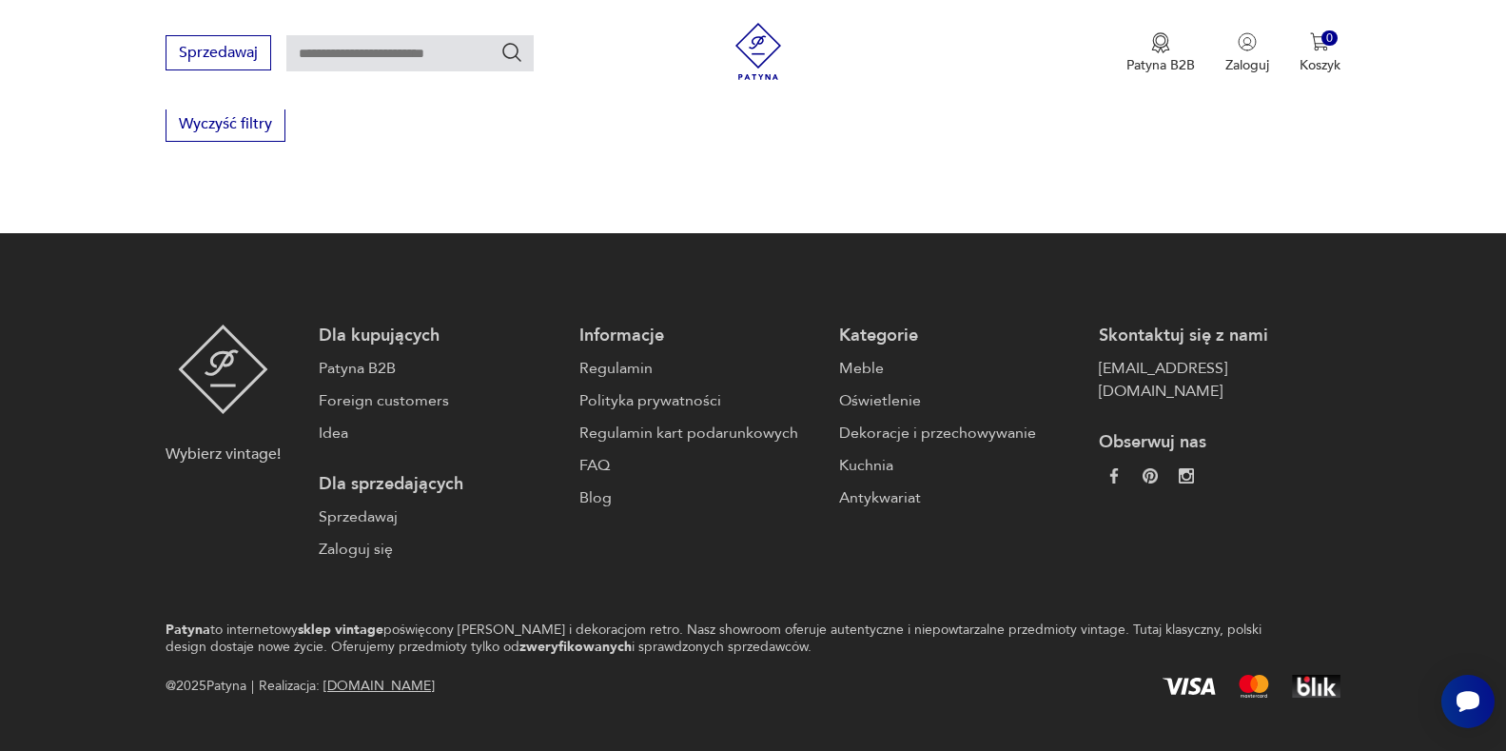
scroll to position [2042, 0]
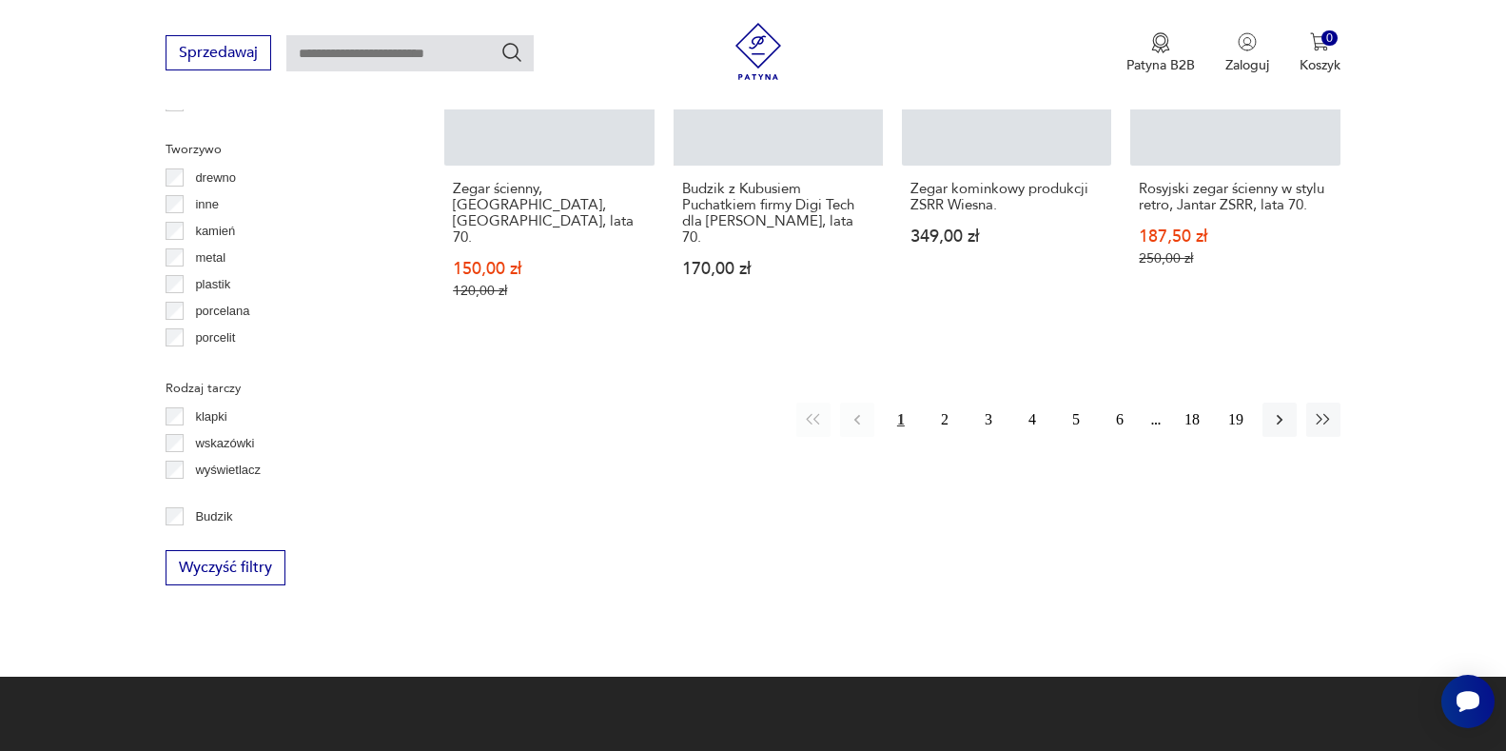
scroll to position [929, 0]
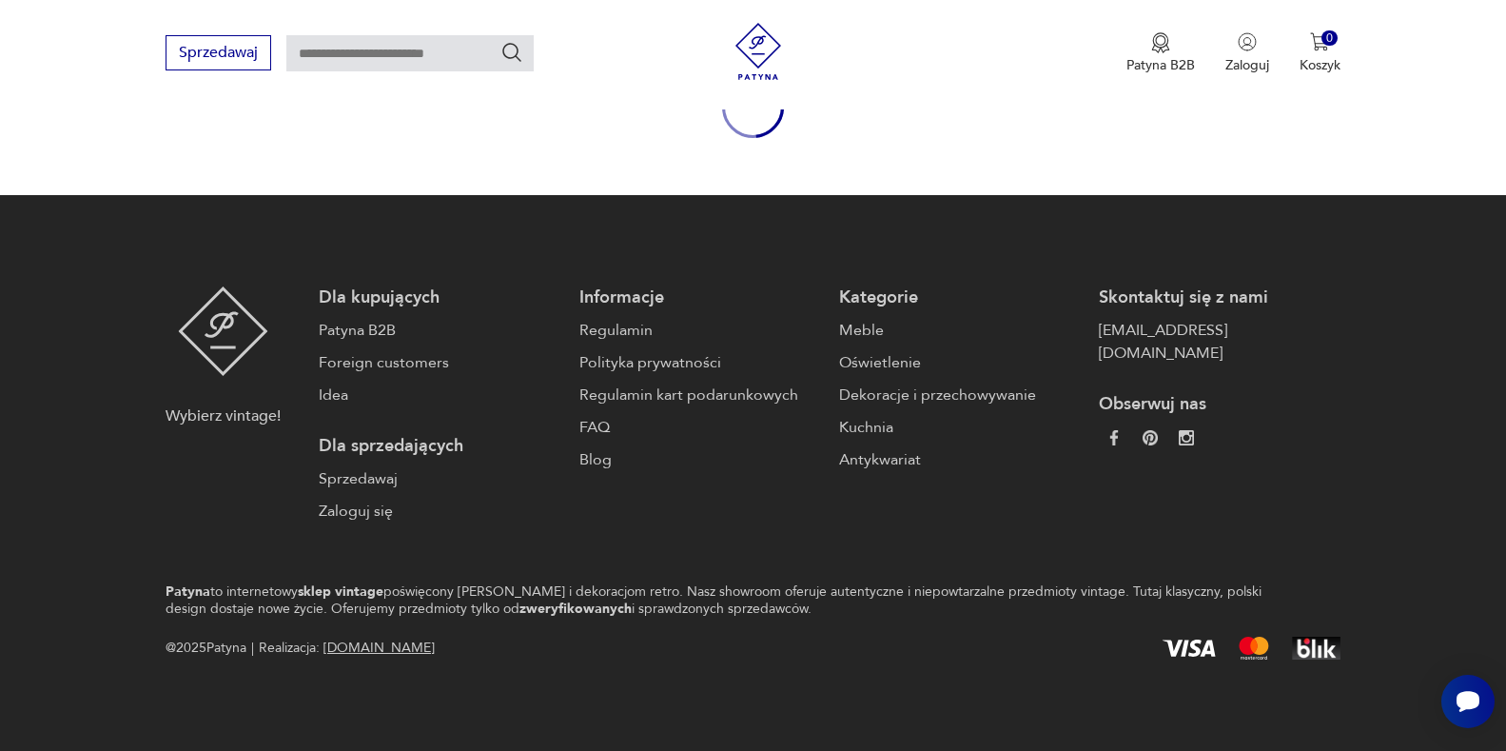
scroll to position [248, 0]
